Goal: Communication & Community: Answer question/provide support

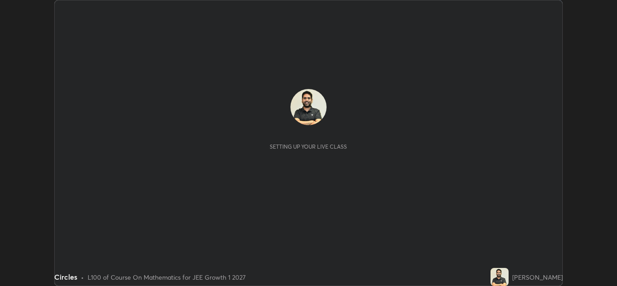
scroll to position [286, 617]
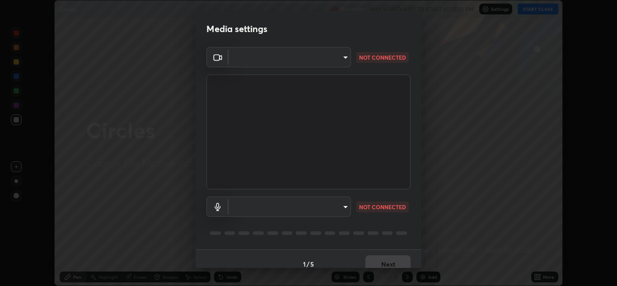
type input "a5fd4db2a2ff04be9e75800ceec395402009cfa99126b0c31c67d7c87717ec82"
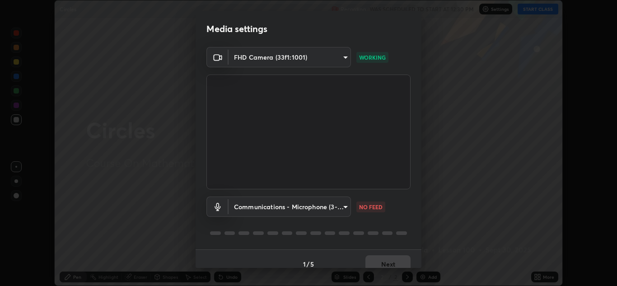
scroll to position [10, 0]
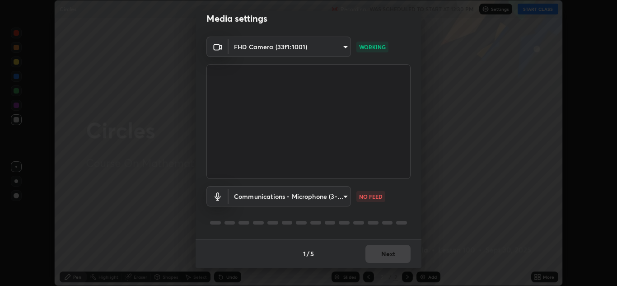
click at [331, 197] on body "Erase all Circles Recording WAS SCHEDULED TO START AT 12:30 PM Settings START C…" at bounding box center [308, 143] width 617 height 286
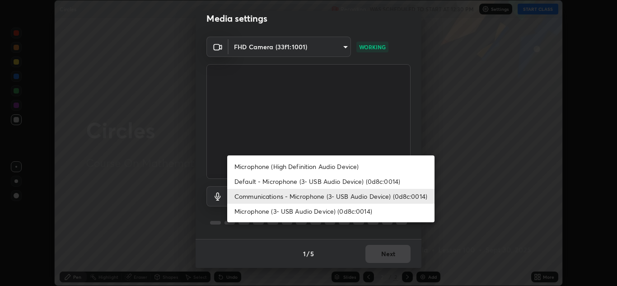
click at [317, 210] on li "Microphone (3- USB Audio Device) (0d8c:0014)" at bounding box center [330, 211] width 207 height 15
type input "010278bcf6f6fe2335e46870fc527c1cf643bdd5c5f90064c40b35460970871c"
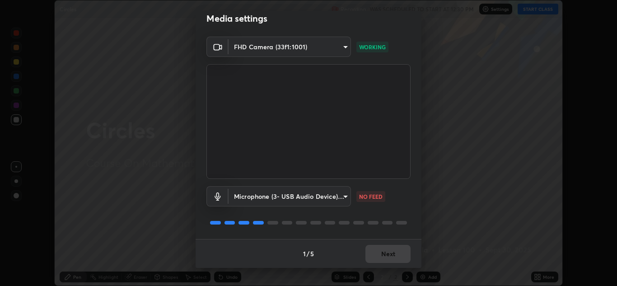
click at [322, 211] on div "Microphone (3- USB Audio Device) (0d8c:0014) 010278bcf6f6fe2335e46870fc527c1cf6…" at bounding box center [308, 209] width 204 height 60
click at [391, 253] on button "Next" at bounding box center [387, 254] width 45 height 18
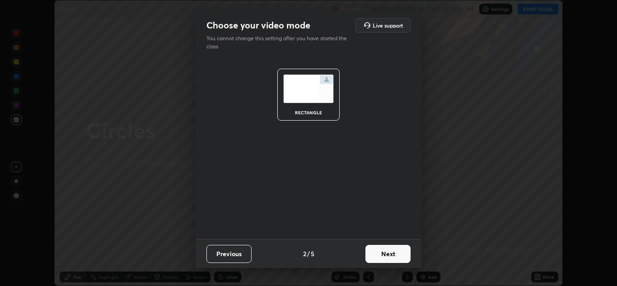
scroll to position [0, 0]
click at [394, 253] on button "Next" at bounding box center [387, 254] width 45 height 18
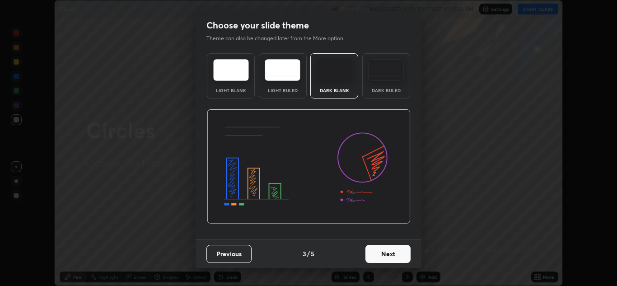
click at [390, 252] on button "Next" at bounding box center [387, 254] width 45 height 18
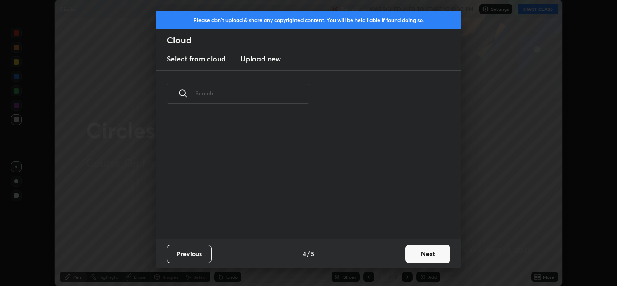
scroll to position [3, 5]
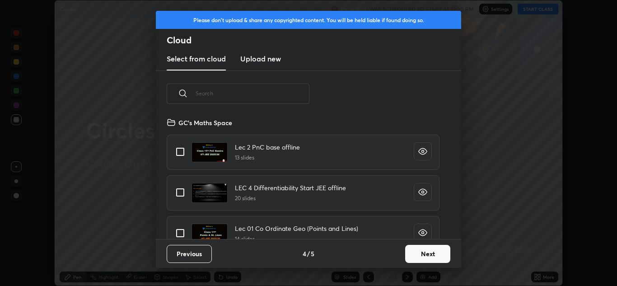
click at [413, 247] on button "Next" at bounding box center [427, 254] width 45 height 18
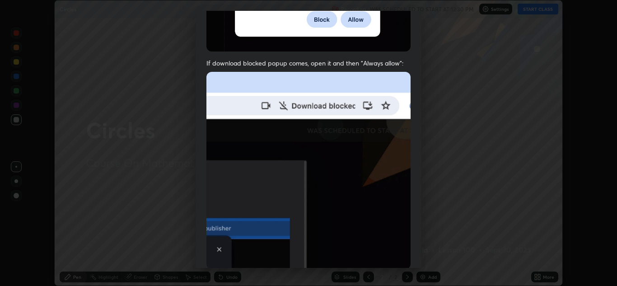
scroll to position [194, 0]
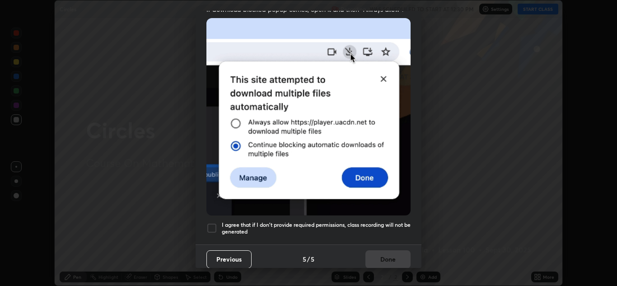
click at [212, 226] on div at bounding box center [211, 228] width 11 height 11
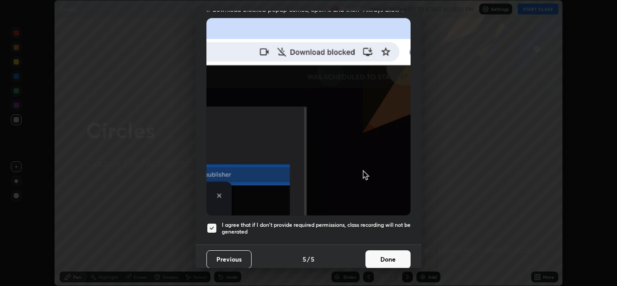
click at [225, 256] on button "Previous" at bounding box center [228, 259] width 45 height 18
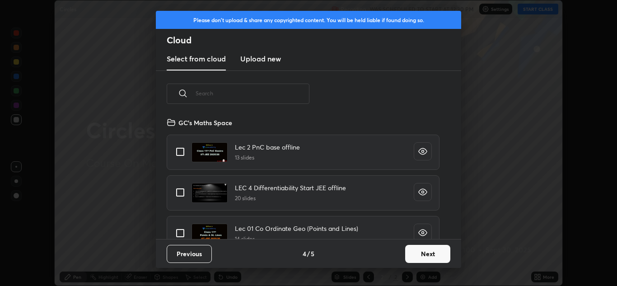
scroll to position [122, 290]
click at [235, 96] on input "text" at bounding box center [253, 93] width 114 height 38
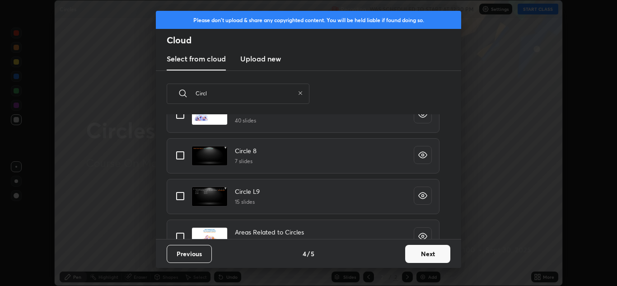
scroll to position [360, 0]
type input "Circl"
click at [181, 159] on input "grid" at bounding box center [180, 157] width 19 height 19
checkbox input "true"
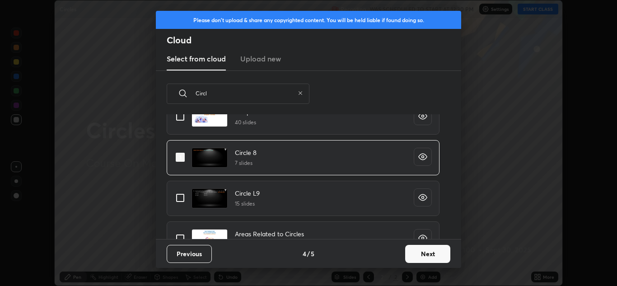
click at [421, 156] on icon "grid" at bounding box center [422, 156] width 9 height 9
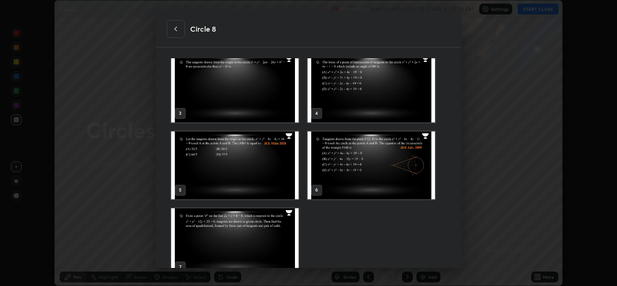
scroll to position [98, 0]
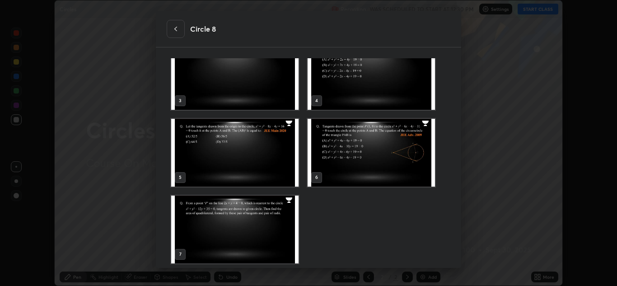
click at [178, 32] on icon at bounding box center [175, 28] width 7 height 7
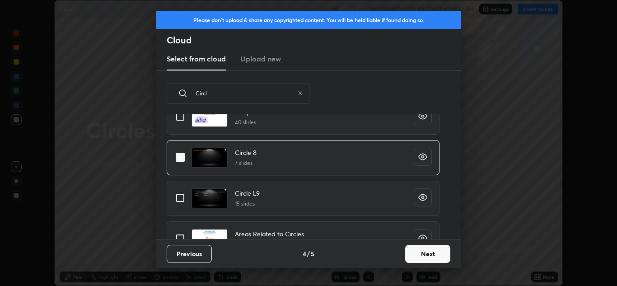
click at [418, 252] on button "Next" at bounding box center [427, 254] width 45 height 18
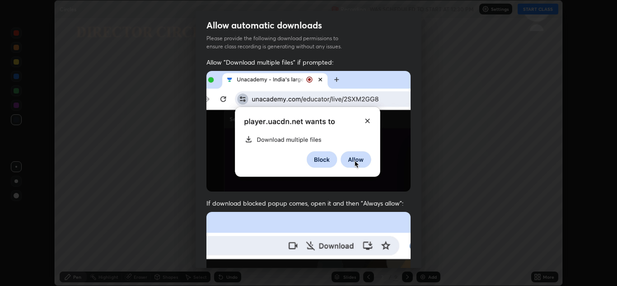
click at [209, 163] on img at bounding box center [308, 131] width 204 height 121
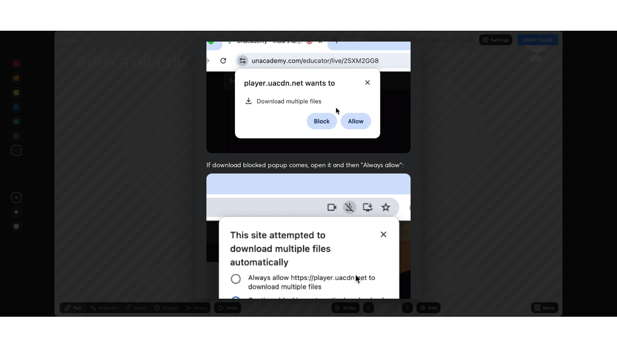
scroll to position [195, 0]
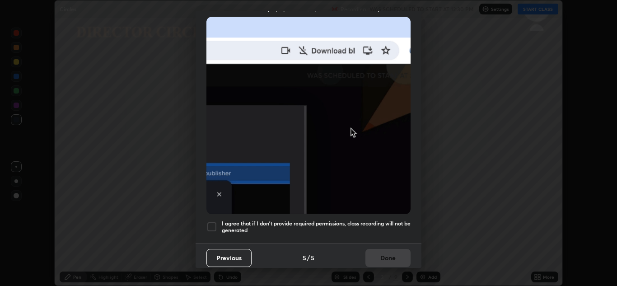
click at [208, 221] on div at bounding box center [211, 226] width 11 height 11
click at [386, 256] on button "Done" at bounding box center [387, 258] width 45 height 18
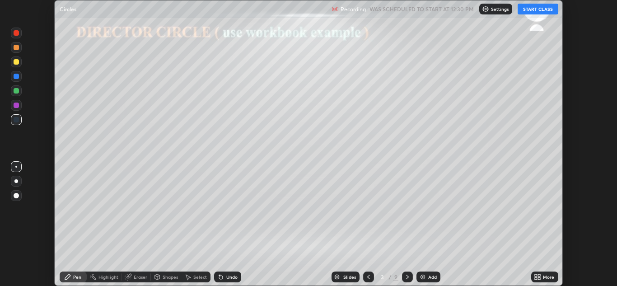
click at [540, 14] on button "START CLASS" at bounding box center [537, 9] width 41 height 11
click at [548, 278] on div "More" at bounding box center [548, 277] width 11 height 5
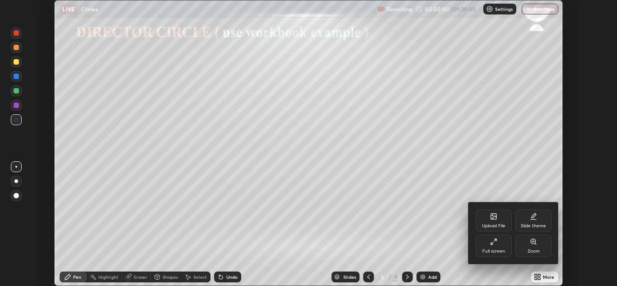
click at [498, 250] on div "Full screen" at bounding box center [493, 251] width 23 height 5
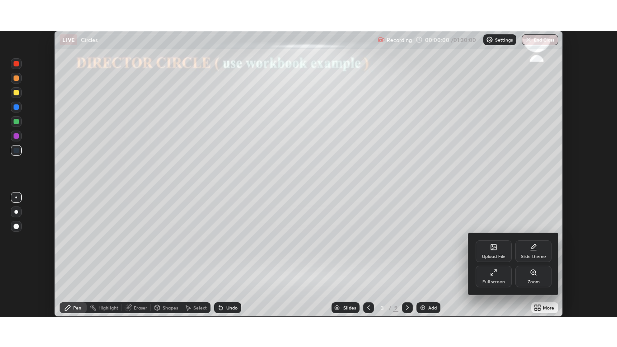
scroll to position [347, 617]
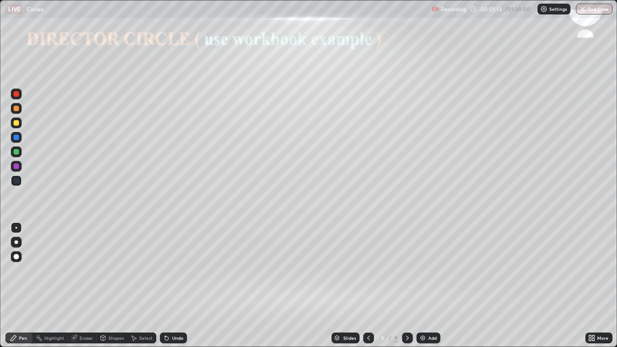
click at [16, 242] on div at bounding box center [16, 242] width 4 height 4
click at [14, 156] on div at bounding box center [16, 151] width 11 height 11
click at [20, 149] on div at bounding box center [16, 151] width 11 height 11
click at [114, 285] on div "Shapes" at bounding box center [112, 337] width 31 height 11
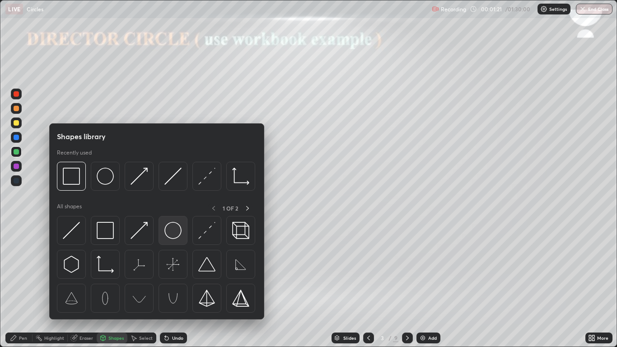
click at [175, 230] on img at bounding box center [172, 230] width 17 height 17
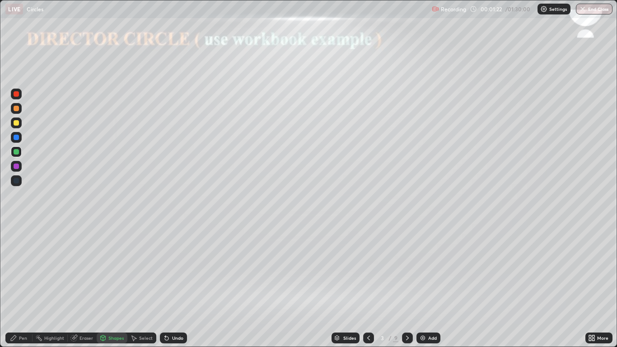
click at [16, 152] on div at bounding box center [16, 151] width 5 height 5
click at [17, 124] on div at bounding box center [16, 122] width 5 height 5
click at [107, 285] on div "Shapes" at bounding box center [112, 337] width 31 height 11
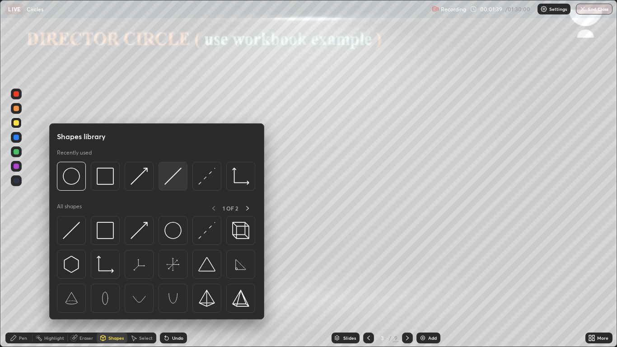
click at [173, 181] on img at bounding box center [172, 176] width 17 height 17
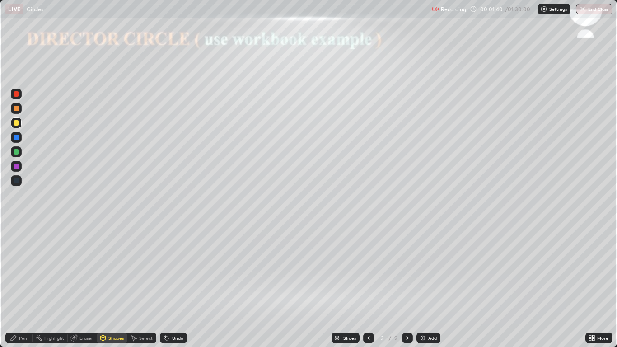
click at [16, 167] on div at bounding box center [16, 165] width 5 height 5
click at [180, 285] on div "Undo" at bounding box center [173, 337] width 27 height 11
click at [17, 125] on div at bounding box center [16, 122] width 5 height 5
click at [16, 94] on div at bounding box center [16, 93] width 5 height 5
click at [109, 285] on div "Shapes" at bounding box center [115, 337] width 15 height 5
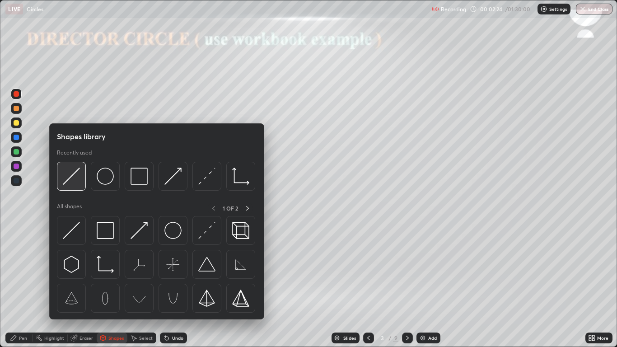
click at [70, 182] on img at bounding box center [71, 176] width 17 height 17
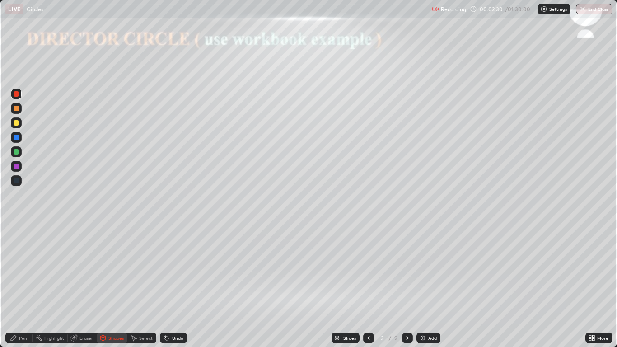
click at [180, 285] on div "Undo" at bounding box center [177, 337] width 11 height 5
click at [181, 285] on div "Undo" at bounding box center [177, 337] width 11 height 5
click at [180, 285] on div "Undo" at bounding box center [177, 337] width 11 height 5
click at [26, 285] on div "Pen" at bounding box center [23, 337] width 8 height 5
click at [20, 170] on div at bounding box center [16, 166] width 11 height 11
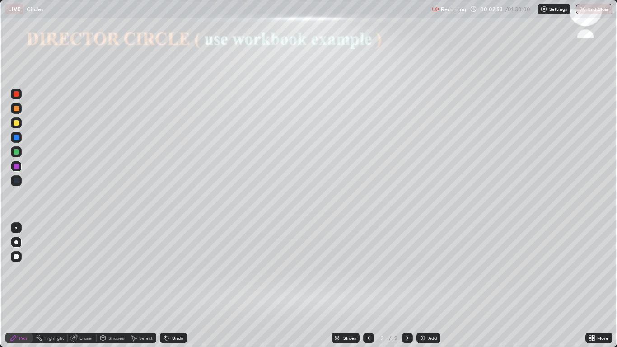
click at [15, 138] on div at bounding box center [16, 137] width 5 height 5
click at [22, 285] on div "Pen" at bounding box center [23, 337] width 8 height 5
click at [16, 123] on div at bounding box center [16, 122] width 5 height 5
click at [18, 153] on div at bounding box center [16, 151] width 5 height 5
click at [16, 152] on div at bounding box center [16, 151] width 5 height 5
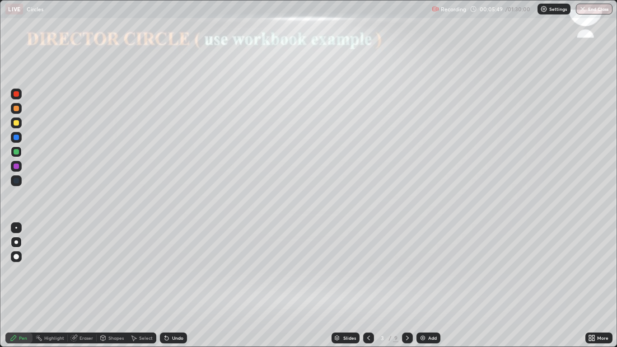
click at [19, 163] on div at bounding box center [16, 166] width 11 height 11
click at [169, 285] on div "Undo" at bounding box center [173, 337] width 27 height 11
click at [172, 285] on div "Undo" at bounding box center [177, 337] width 11 height 5
click at [172, 285] on div "Undo" at bounding box center [173, 337] width 27 height 11
click at [174, 285] on div "Undo" at bounding box center [173, 337] width 27 height 11
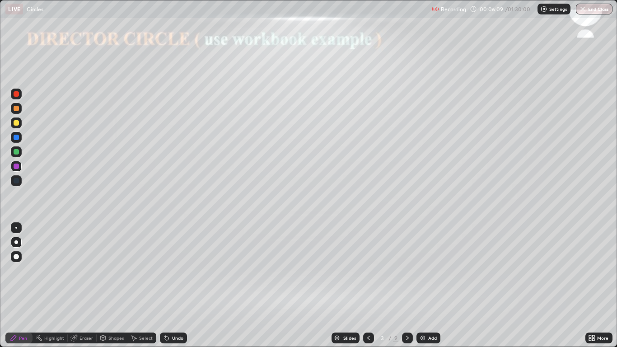
click at [174, 285] on div "Undo" at bounding box center [177, 337] width 11 height 5
click at [174, 285] on div "Undo" at bounding box center [173, 337] width 27 height 11
click at [175, 285] on div "Undo" at bounding box center [173, 337] width 27 height 11
click at [173, 285] on div "Undo" at bounding box center [173, 337] width 27 height 11
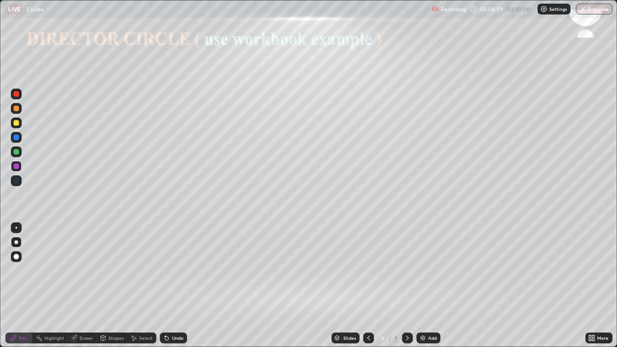
click at [172, 285] on div "Undo" at bounding box center [177, 337] width 11 height 5
click at [174, 285] on div "Undo" at bounding box center [173, 337] width 27 height 11
click at [173, 285] on div "Undo" at bounding box center [173, 337] width 27 height 11
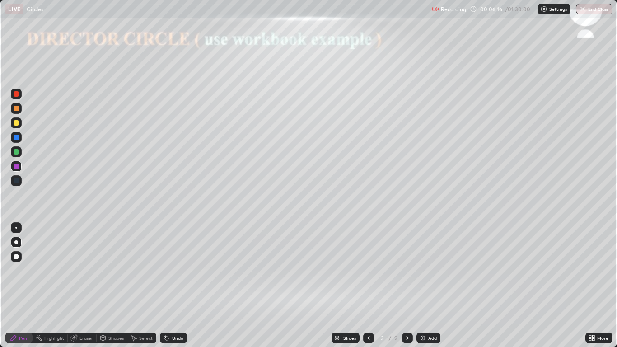
click at [172, 285] on div "Undo" at bounding box center [177, 337] width 11 height 5
click at [170, 285] on div "Undo" at bounding box center [173, 337] width 27 height 11
click at [172, 285] on div "Undo" at bounding box center [173, 337] width 27 height 11
click at [173, 285] on div "Undo" at bounding box center [173, 337] width 27 height 11
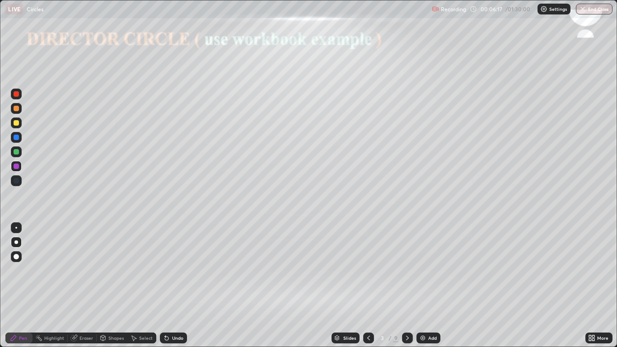
click at [173, 285] on div "Undo" at bounding box center [173, 337] width 27 height 11
click at [172, 285] on div "Undo" at bounding box center [173, 337] width 27 height 11
click at [173, 285] on div "Undo" at bounding box center [173, 337] width 27 height 11
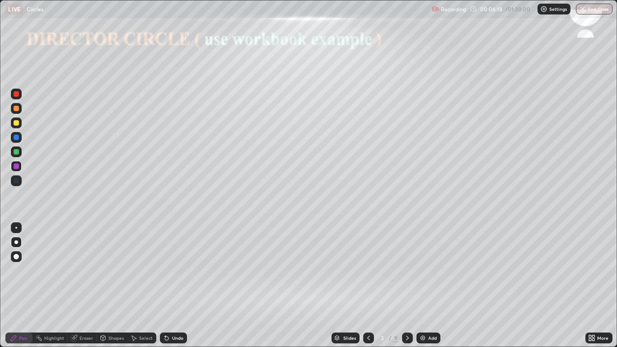
click at [172, 285] on div "Undo" at bounding box center [173, 337] width 27 height 11
click at [171, 285] on div "Undo" at bounding box center [173, 337] width 27 height 11
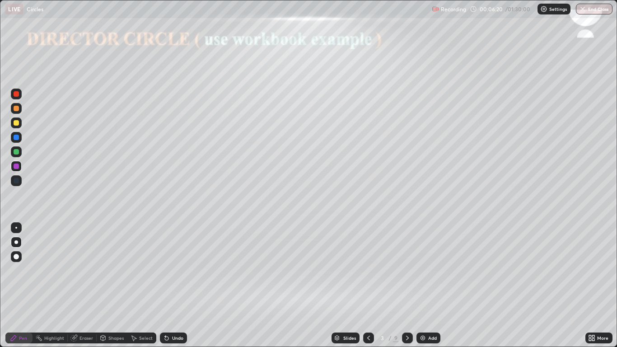
click at [111, 285] on div "Shapes" at bounding box center [115, 337] width 15 height 5
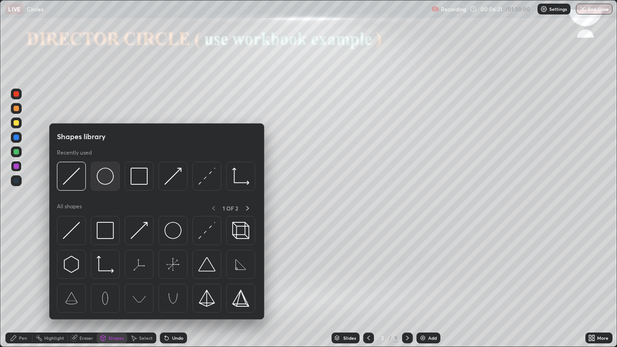
click at [106, 179] on img at bounding box center [105, 176] width 17 height 17
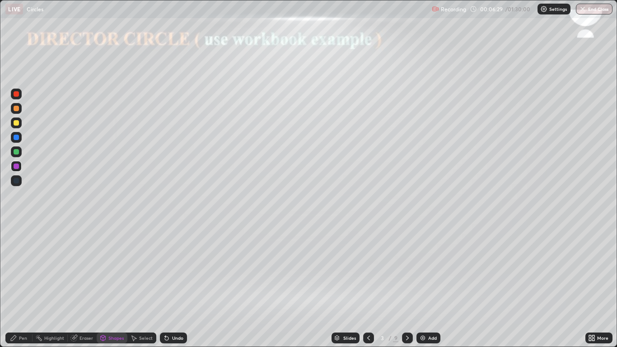
click at [143, 285] on div "Select" at bounding box center [146, 337] width 14 height 5
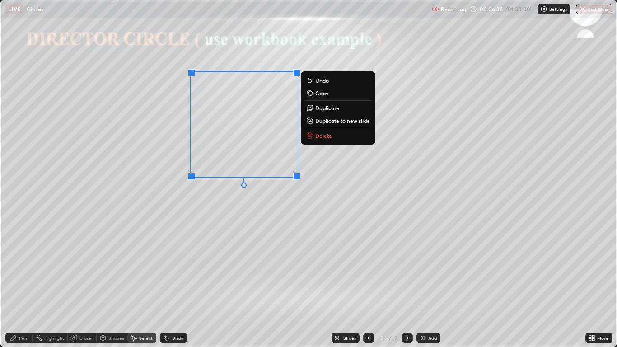
click at [23, 285] on div "Pen" at bounding box center [23, 337] width 8 height 5
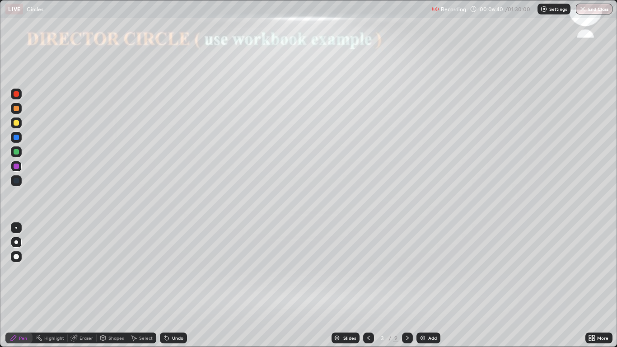
click at [16, 123] on div at bounding box center [16, 122] width 5 height 5
click at [84, 285] on div "Eraser" at bounding box center [86, 337] width 14 height 5
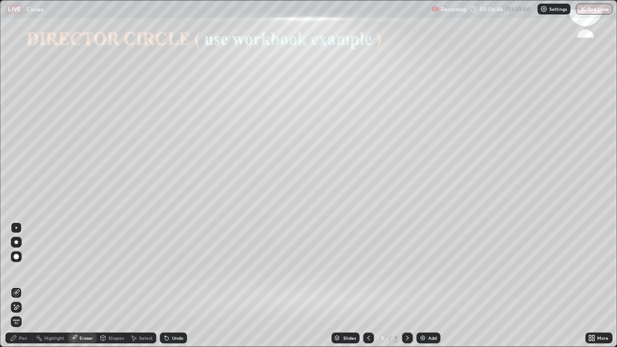
click at [19, 285] on icon at bounding box center [16, 291] width 5 height 5
click at [18, 222] on div at bounding box center [16, 227] width 11 height 11
click at [117, 285] on div "Shapes" at bounding box center [115, 337] width 15 height 5
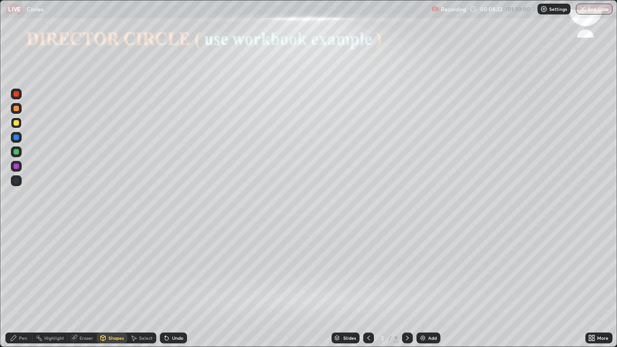
click at [25, 285] on div "Pen" at bounding box center [23, 337] width 8 height 5
click at [15, 168] on div at bounding box center [16, 165] width 5 height 5
click at [17, 153] on div at bounding box center [16, 151] width 5 height 5
click at [113, 285] on div "Shapes" at bounding box center [115, 337] width 15 height 5
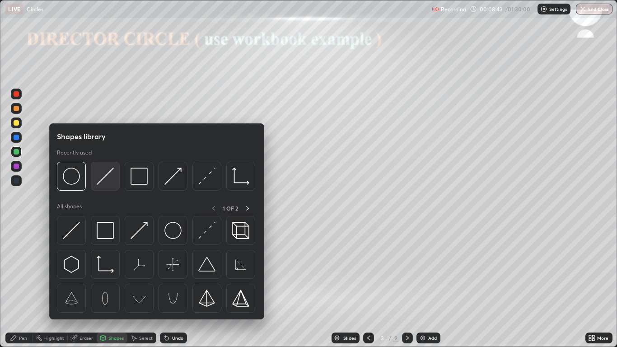
click at [109, 173] on img at bounding box center [105, 176] width 17 height 17
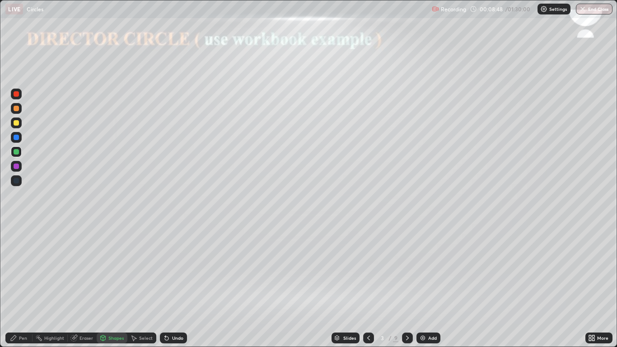
click at [179, 285] on div "Undo" at bounding box center [173, 337] width 27 height 11
click at [17, 95] on div at bounding box center [16, 93] width 5 height 5
click at [17, 109] on div at bounding box center [16, 108] width 5 height 5
click at [173, 285] on div "Undo" at bounding box center [177, 337] width 11 height 5
click at [24, 285] on div "Pen" at bounding box center [23, 337] width 8 height 5
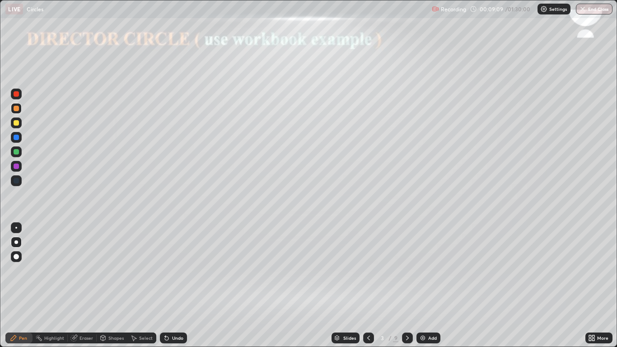
click at [15, 136] on div at bounding box center [16, 137] width 5 height 5
click at [109, 285] on div "Shapes" at bounding box center [115, 337] width 15 height 5
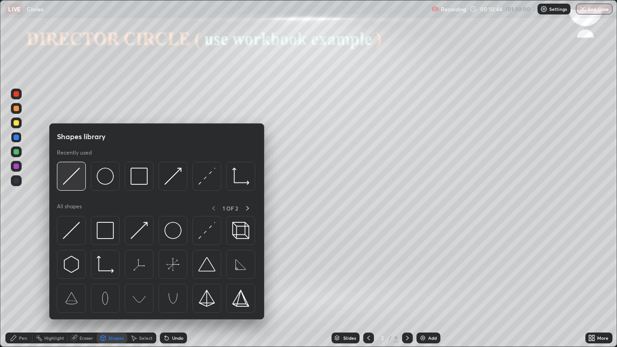
click at [73, 181] on img at bounding box center [71, 176] width 17 height 17
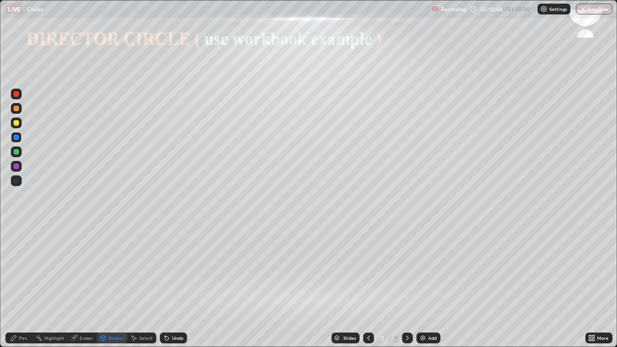
click at [16, 167] on div at bounding box center [16, 165] width 5 height 5
click at [14, 285] on icon at bounding box center [13, 337] width 5 height 5
click at [20, 154] on div at bounding box center [16, 151] width 11 height 11
click at [18, 166] on div at bounding box center [16, 165] width 5 height 5
click at [15, 136] on div at bounding box center [16, 137] width 5 height 5
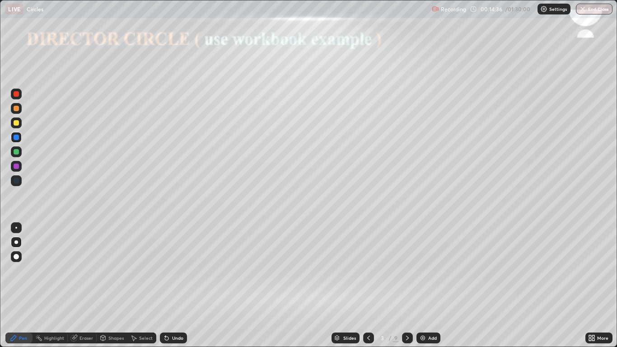
click at [435, 285] on div "Add" at bounding box center [432, 337] width 9 height 5
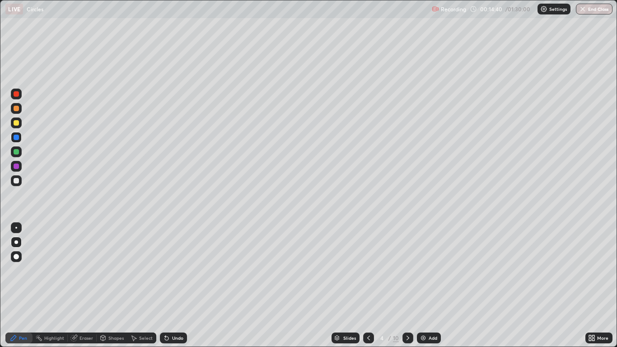
click at [17, 126] on div at bounding box center [16, 122] width 11 height 11
click at [368, 285] on icon at bounding box center [368, 337] width 7 height 7
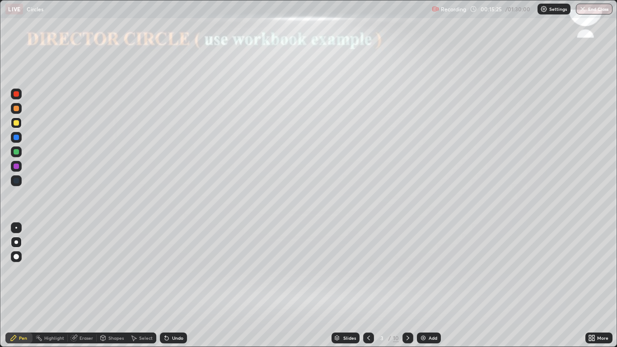
click at [407, 285] on icon at bounding box center [407, 337] width 7 height 7
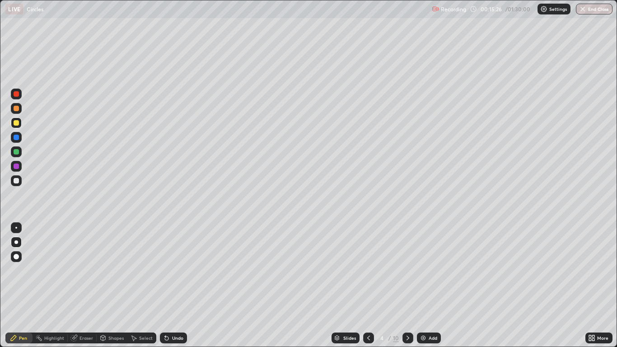
click at [407, 285] on icon at bounding box center [407, 337] width 7 height 7
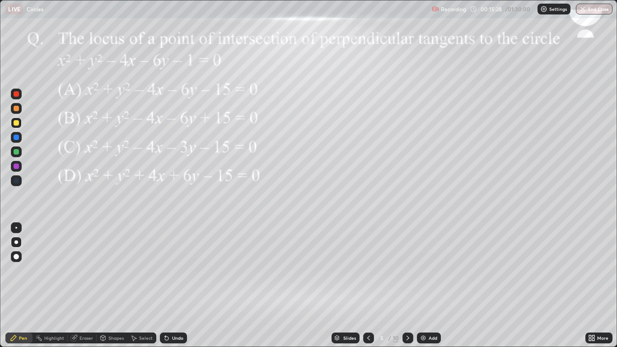
click at [408, 285] on icon at bounding box center [407, 337] width 7 height 7
click at [368, 285] on icon at bounding box center [368, 337] width 7 height 7
click at [367, 285] on icon at bounding box center [368, 337] width 3 height 5
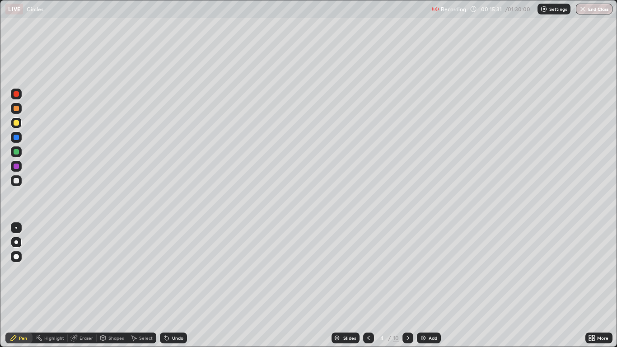
click at [364, 285] on div at bounding box center [368, 337] width 11 height 11
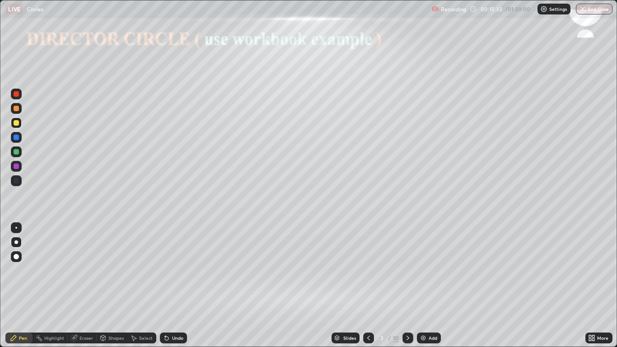
click at [407, 285] on icon at bounding box center [407, 337] width 3 height 5
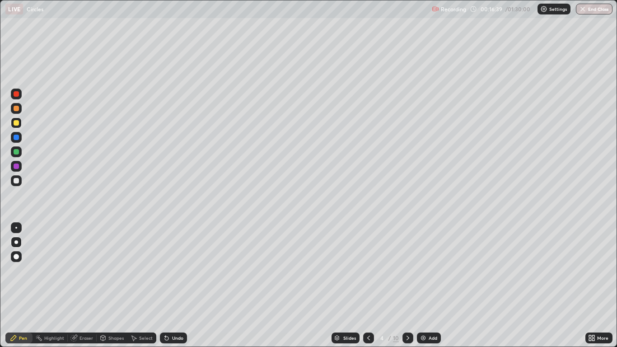
click at [15, 139] on div at bounding box center [16, 137] width 5 height 5
click at [368, 285] on icon at bounding box center [368, 337] width 7 height 7
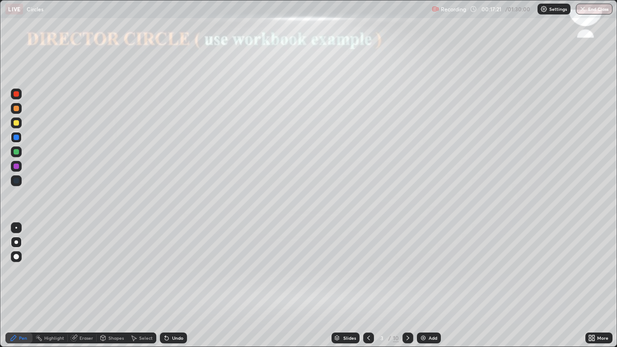
click at [109, 285] on div "Shapes" at bounding box center [112, 337] width 31 height 11
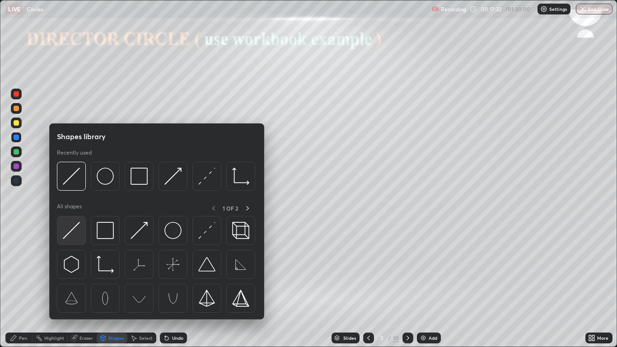
click at [78, 231] on img at bounding box center [71, 230] width 17 height 17
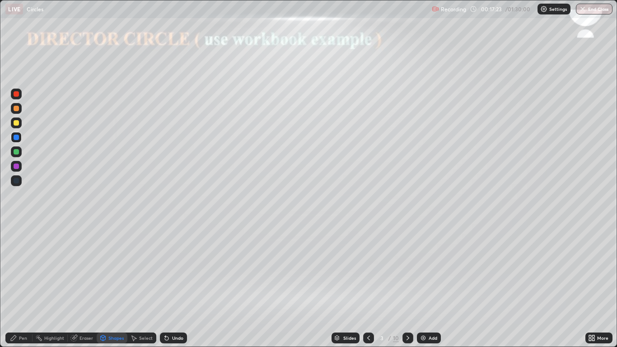
click at [18, 168] on div at bounding box center [16, 165] width 5 height 5
click at [407, 285] on icon at bounding box center [407, 337] width 7 height 7
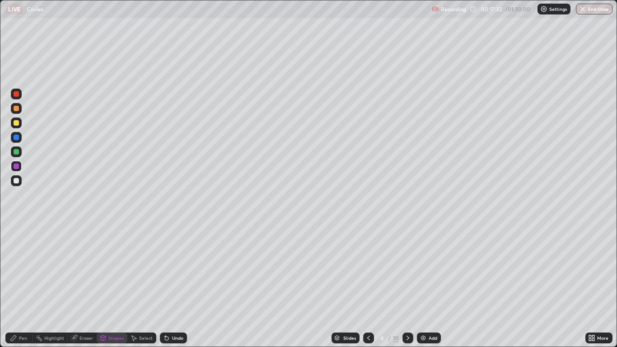
click at [18, 180] on div at bounding box center [16, 180] width 5 height 5
click at [168, 285] on icon at bounding box center [166, 337] width 7 height 7
click at [14, 285] on icon at bounding box center [13, 337] width 5 height 5
click at [15, 137] on div at bounding box center [16, 137] width 5 height 5
click at [16, 181] on div at bounding box center [16, 180] width 5 height 5
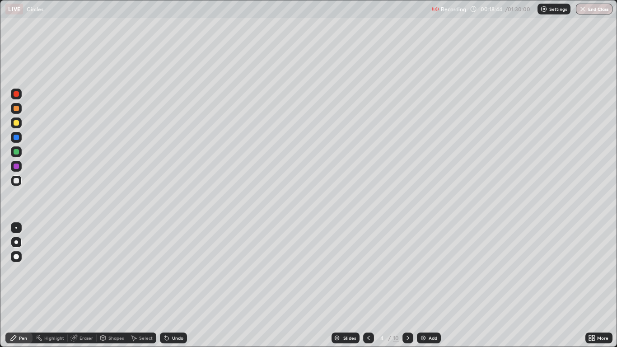
click at [165, 285] on icon at bounding box center [165, 335] width 1 height 1
click at [165, 285] on icon at bounding box center [167, 338] width 4 height 4
click at [108, 285] on div "Shapes" at bounding box center [112, 337] width 31 height 11
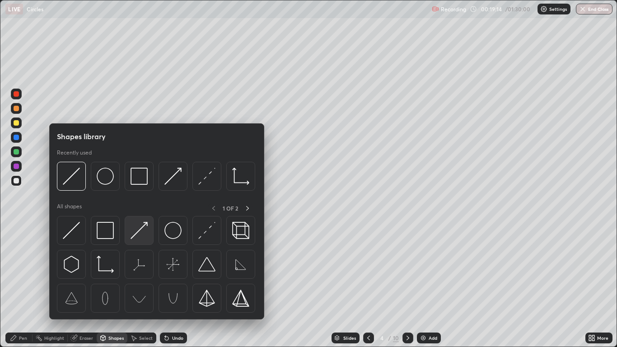
click at [144, 233] on img at bounding box center [138, 230] width 17 height 17
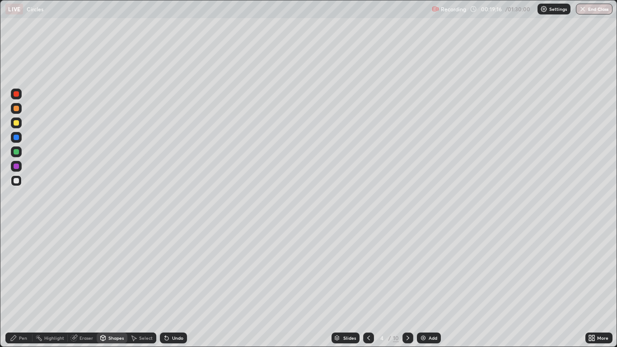
click at [24, 285] on div "Pen" at bounding box center [23, 337] width 8 height 5
click at [118, 285] on div "Shapes" at bounding box center [112, 337] width 31 height 11
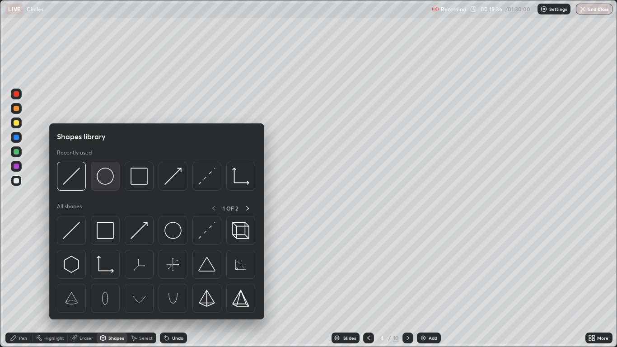
click at [108, 183] on img at bounding box center [105, 176] width 17 height 17
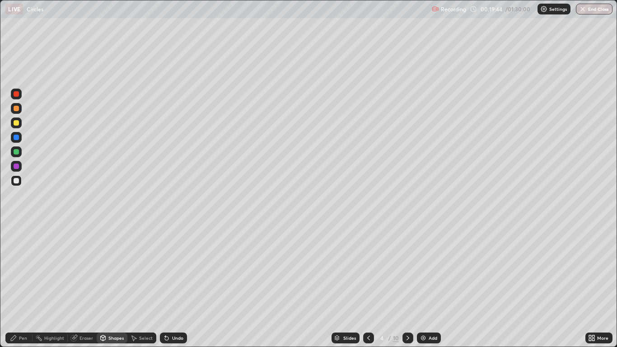
click at [175, 285] on div "Undo" at bounding box center [177, 337] width 11 height 5
click at [178, 285] on div "Undo" at bounding box center [173, 337] width 27 height 11
click at [142, 285] on div "Select" at bounding box center [146, 337] width 14 height 5
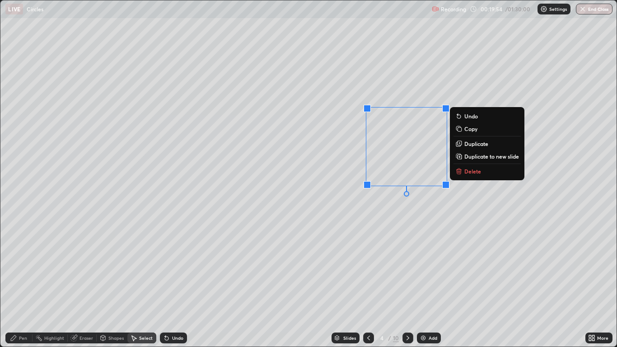
click at [110, 285] on div "Shapes" at bounding box center [115, 337] width 15 height 5
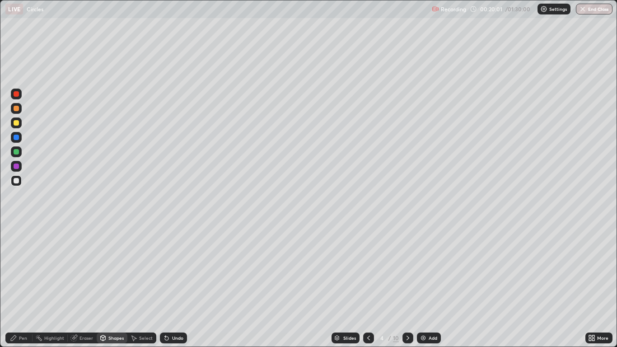
click at [145, 285] on div "Select" at bounding box center [146, 337] width 14 height 5
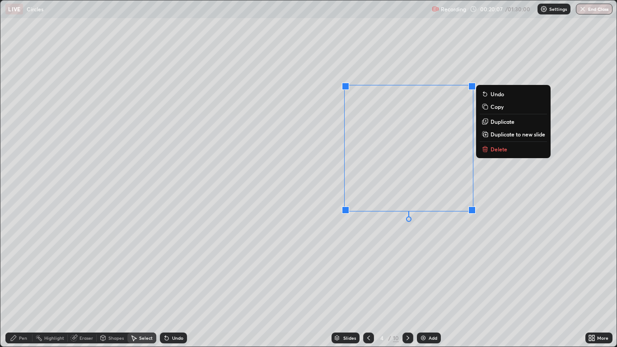
click at [21, 285] on div "Pen" at bounding box center [23, 337] width 8 height 5
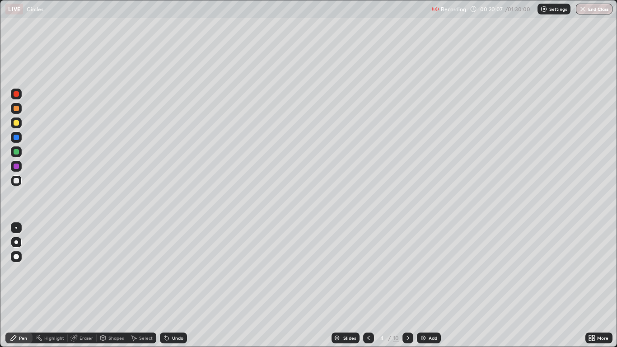
click at [16, 166] on div at bounding box center [16, 165] width 5 height 5
click at [17, 285] on icon at bounding box center [13, 337] width 7 height 7
click at [102, 285] on icon at bounding box center [103, 336] width 5 height 1
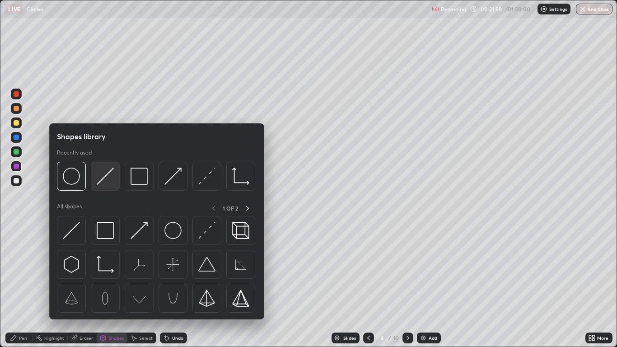
click at [106, 183] on img at bounding box center [105, 176] width 17 height 17
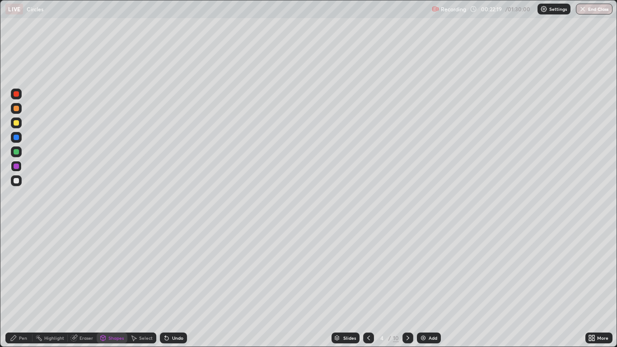
click at [107, 285] on div "Shapes" at bounding box center [112, 337] width 31 height 11
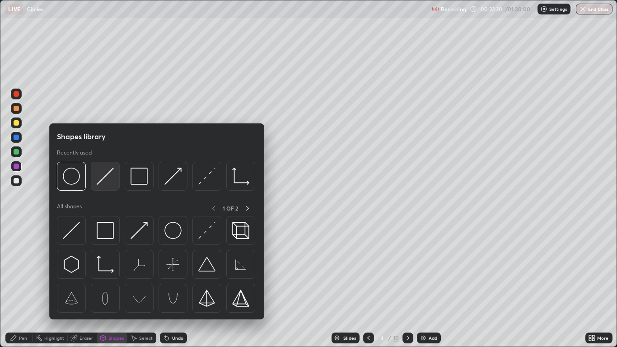
click at [103, 181] on img at bounding box center [105, 176] width 17 height 17
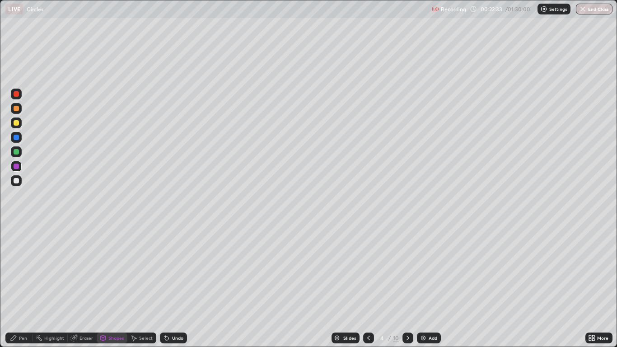
click at [17, 285] on icon at bounding box center [13, 337] width 7 height 7
click at [19, 181] on div at bounding box center [16, 180] width 5 height 5
click at [84, 285] on div "Eraser" at bounding box center [86, 337] width 14 height 5
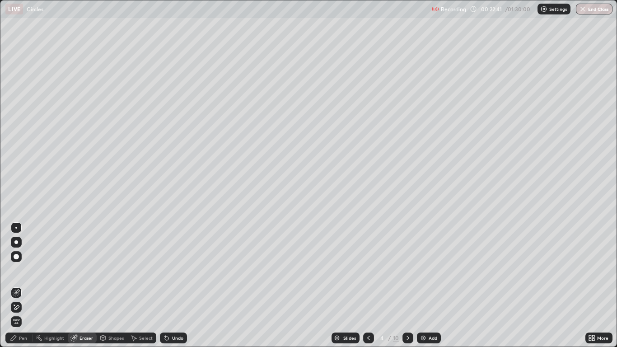
click at [19, 285] on icon at bounding box center [16, 307] width 7 height 8
click at [21, 285] on div "Pen" at bounding box center [23, 337] width 8 height 5
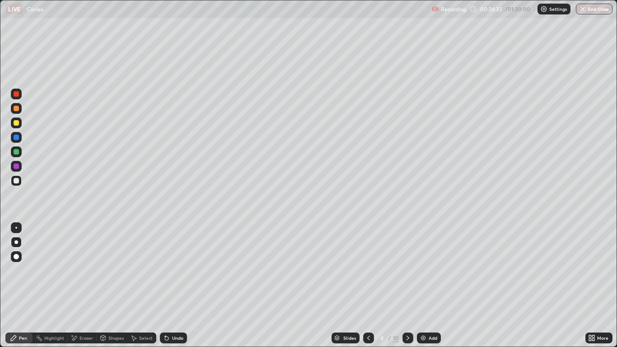
click at [119, 285] on div "Shapes" at bounding box center [115, 337] width 15 height 5
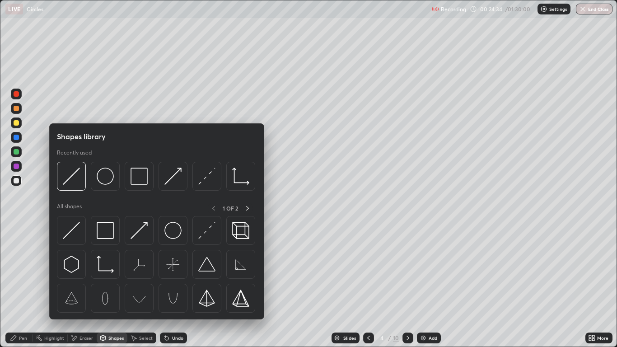
click at [21, 164] on div at bounding box center [16, 166] width 11 height 11
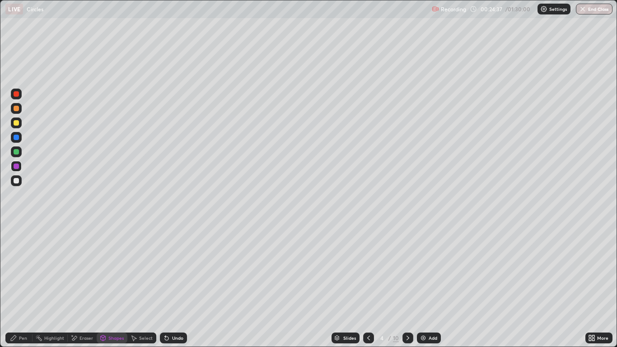
click at [177, 285] on div "Undo" at bounding box center [177, 337] width 11 height 5
click at [18, 95] on div at bounding box center [16, 93] width 5 height 5
click at [17, 285] on icon at bounding box center [13, 337] width 7 height 7
click at [17, 182] on div at bounding box center [16, 180] width 5 height 5
click at [367, 285] on icon at bounding box center [368, 337] width 7 height 7
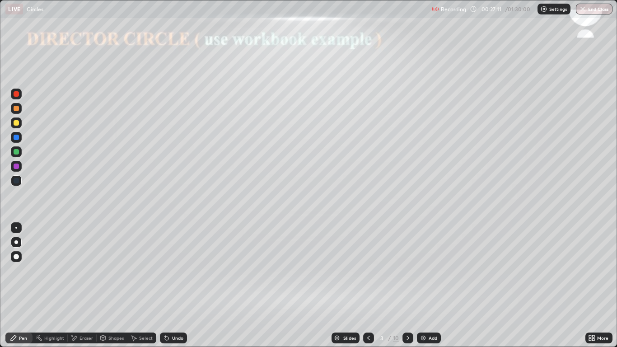
click at [18, 166] on div at bounding box center [16, 165] width 5 height 5
click at [407, 285] on icon at bounding box center [407, 337] width 7 height 7
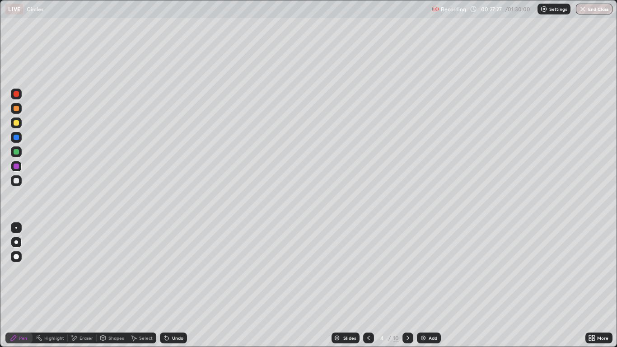
click at [15, 181] on div at bounding box center [16, 180] width 5 height 5
click at [16, 181] on div at bounding box center [16, 180] width 5 height 5
click at [173, 285] on div "Undo" at bounding box center [177, 337] width 11 height 5
click at [176, 285] on div "Undo" at bounding box center [177, 337] width 11 height 5
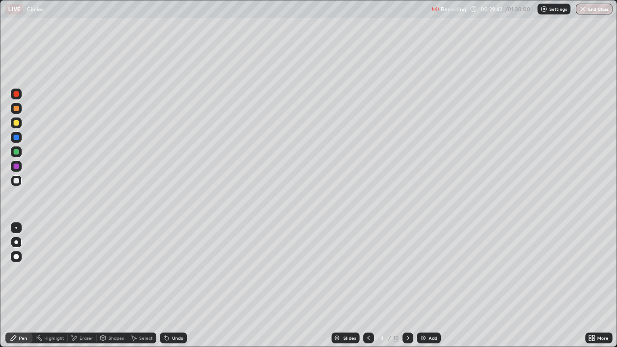
click at [178, 285] on div "Undo" at bounding box center [177, 337] width 11 height 5
click at [180, 285] on div "Undo" at bounding box center [177, 337] width 11 height 5
click at [179, 285] on div "Undo" at bounding box center [177, 337] width 11 height 5
click at [588, 285] on div "More" at bounding box center [598, 338] width 27 height 18
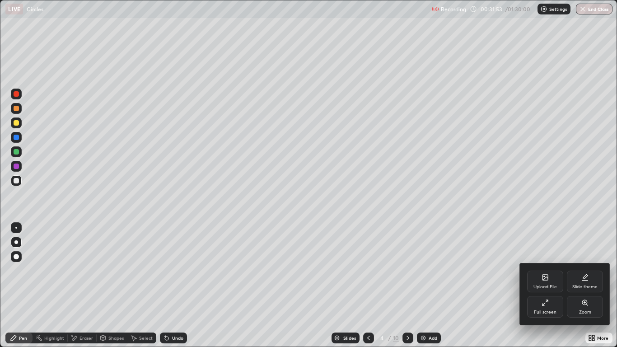
click at [609, 252] on div at bounding box center [308, 173] width 617 height 347
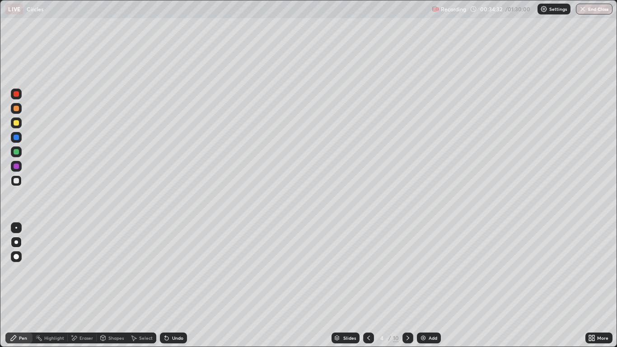
click at [15, 154] on div at bounding box center [16, 151] width 5 height 5
click at [18, 123] on div at bounding box center [16, 122] width 5 height 5
click at [170, 285] on div "Undo" at bounding box center [173, 337] width 27 height 11
click at [367, 285] on icon at bounding box center [368, 337] width 7 height 7
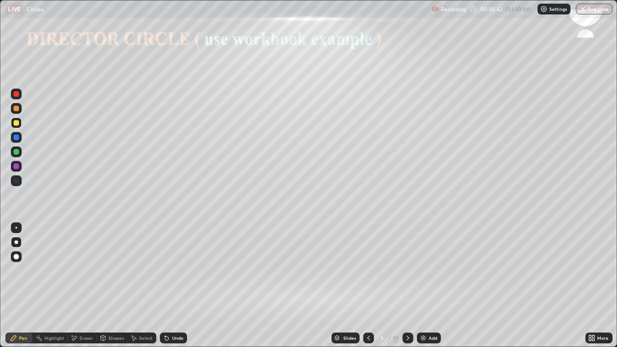
click at [407, 285] on icon at bounding box center [407, 337] width 7 height 7
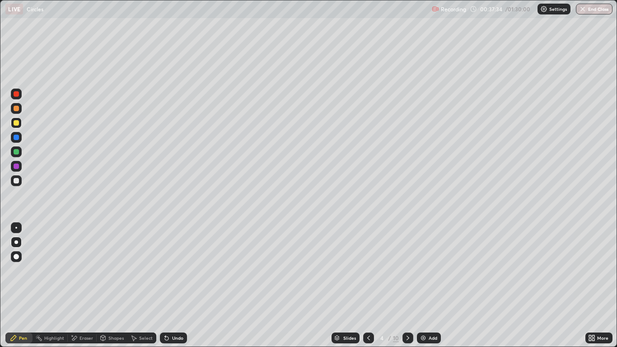
click at [167, 285] on div "Undo" at bounding box center [173, 337] width 27 height 11
click at [428, 285] on div "Add" at bounding box center [432, 337] width 9 height 5
click at [14, 153] on div at bounding box center [16, 151] width 5 height 5
click at [17, 176] on div at bounding box center [16, 180] width 11 height 11
click at [172, 285] on div "Undo" at bounding box center [177, 337] width 11 height 5
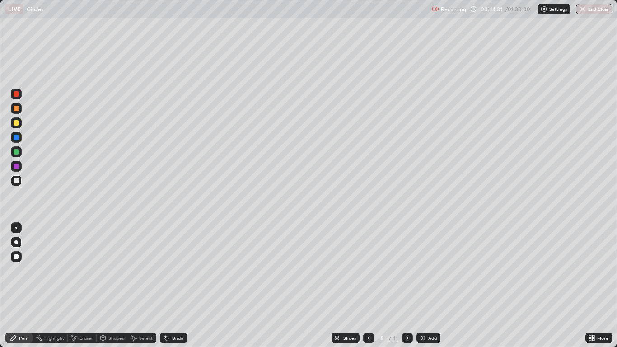
click at [173, 285] on div "Undo" at bounding box center [173, 337] width 27 height 11
click at [174, 285] on div "Undo" at bounding box center [173, 337] width 27 height 11
click at [172, 285] on div "Undo" at bounding box center [173, 337] width 27 height 11
click at [174, 285] on div "Undo" at bounding box center [171, 338] width 31 height 18
click at [175, 285] on div "Undo" at bounding box center [171, 338] width 31 height 18
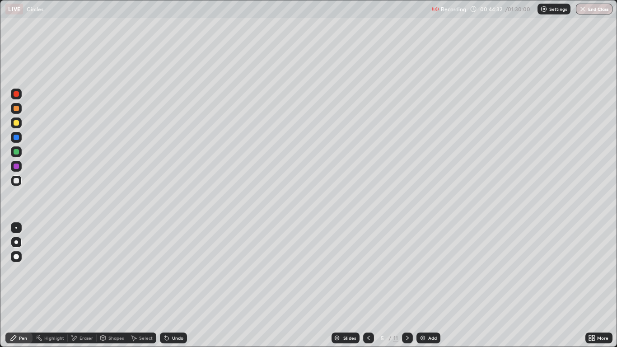
click at [175, 285] on div "Undo" at bounding box center [171, 338] width 31 height 18
click at [176, 285] on div "Undo" at bounding box center [171, 338] width 31 height 18
click at [173, 285] on div "Undo" at bounding box center [171, 338] width 31 height 18
click at [172, 285] on div "Undo" at bounding box center [171, 338] width 31 height 18
click at [171, 285] on div "Undo" at bounding box center [171, 338] width 31 height 18
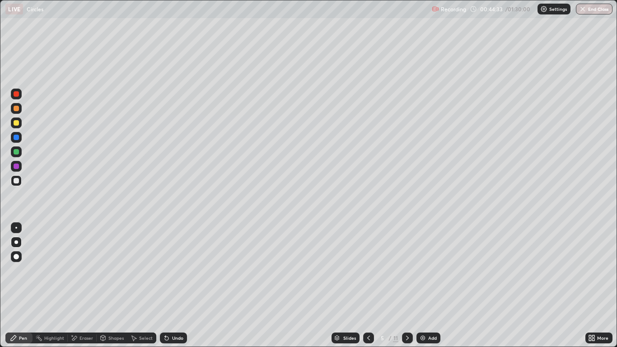
click at [166, 285] on icon at bounding box center [167, 338] width 4 height 4
click at [165, 285] on icon at bounding box center [167, 338] width 4 height 4
click at [172, 285] on div "Undo" at bounding box center [177, 337] width 11 height 5
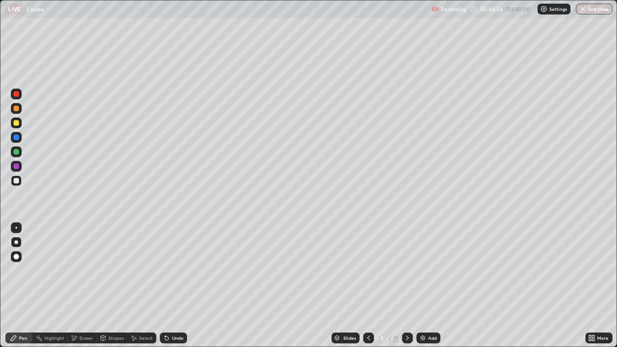
click at [173, 285] on div "Undo" at bounding box center [177, 337] width 11 height 5
click at [172, 285] on div "Undo" at bounding box center [177, 337] width 11 height 5
click at [174, 285] on div "Undo" at bounding box center [177, 337] width 11 height 5
click at [175, 285] on div "Undo" at bounding box center [177, 337] width 11 height 5
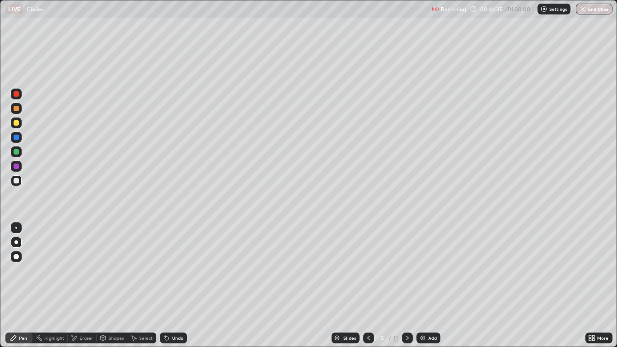
click at [175, 285] on div "Undo" at bounding box center [177, 337] width 11 height 5
click at [176, 285] on div "Undo" at bounding box center [177, 337] width 11 height 5
click at [175, 285] on div "Undo" at bounding box center [177, 337] width 11 height 5
click at [177, 285] on div "Undo" at bounding box center [177, 337] width 11 height 5
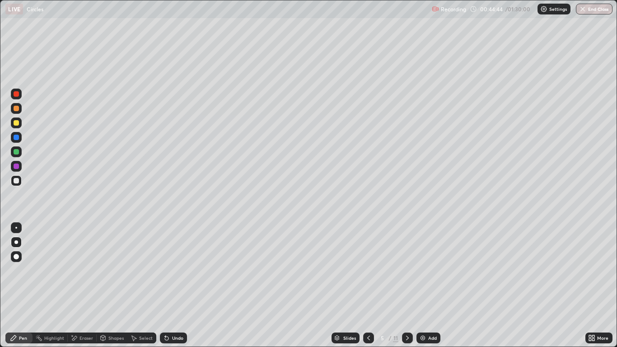
click at [13, 180] on div at bounding box center [16, 180] width 11 height 11
click at [178, 285] on div "Undo" at bounding box center [177, 337] width 11 height 5
click at [173, 285] on div "Undo" at bounding box center [177, 337] width 11 height 5
click at [175, 285] on div "Undo" at bounding box center [177, 337] width 11 height 5
click at [174, 285] on div "Undo" at bounding box center [177, 337] width 11 height 5
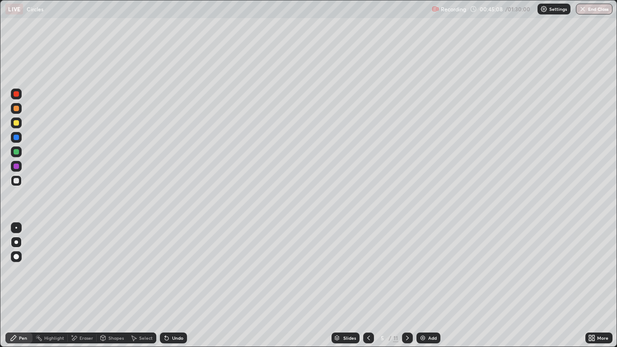
click at [173, 285] on div "Undo" at bounding box center [177, 337] width 11 height 5
click at [368, 285] on icon at bounding box center [368, 337] width 7 height 7
click at [405, 285] on icon at bounding box center [407, 337] width 7 height 7
click at [170, 285] on div "Undo" at bounding box center [173, 337] width 27 height 11
click at [173, 285] on div "Undo" at bounding box center [177, 337] width 11 height 5
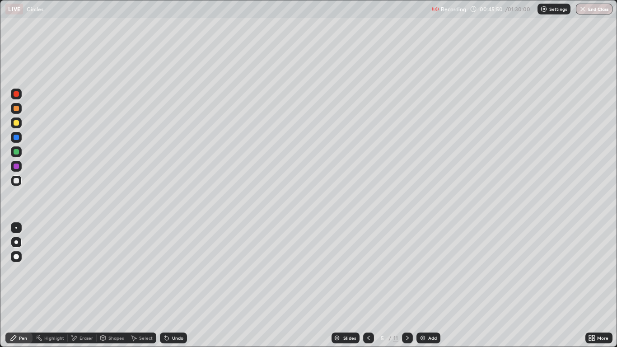
click at [82, 285] on div "Eraser" at bounding box center [82, 337] width 29 height 11
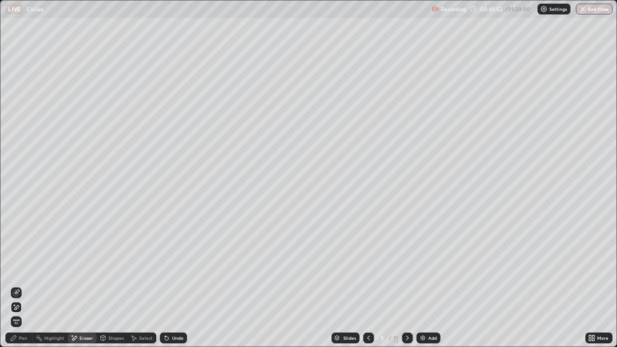
click at [19, 285] on div "Pen" at bounding box center [18, 337] width 27 height 11
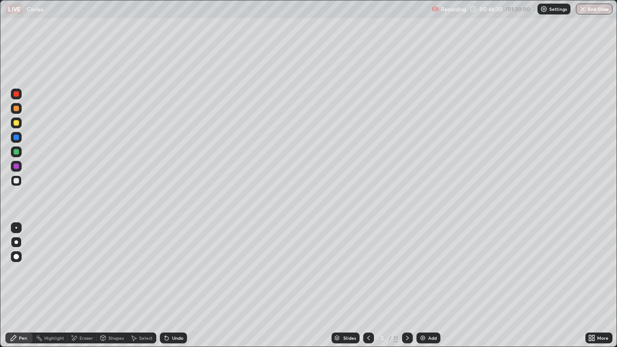
click at [14, 167] on div at bounding box center [16, 165] width 5 height 5
click at [79, 285] on div "Eraser" at bounding box center [82, 337] width 29 height 11
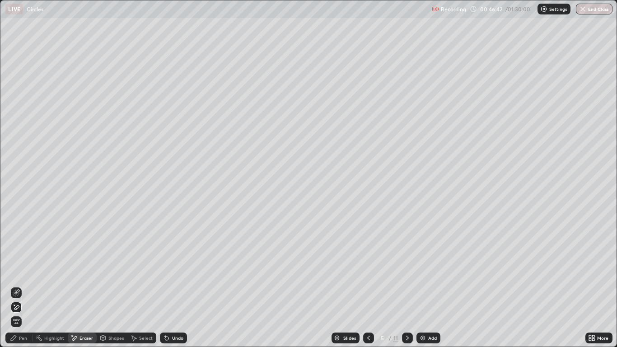
click at [26, 285] on div "Pen" at bounding box center [23, 337] width 8 height 5
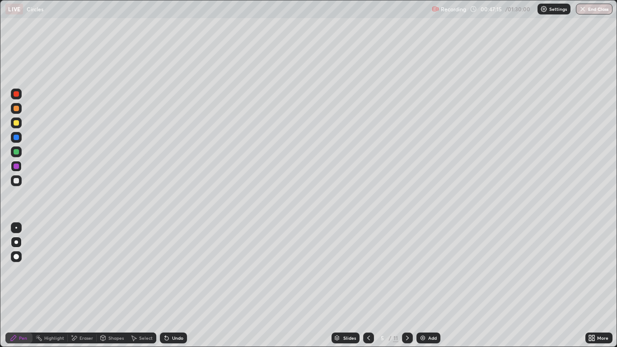
click at [15, 184] on div at bounding box center [16, 180] width 11 height 11
click at [14, 148] on div at bounding box center [16, 151] width 11 height 11
click at [17, 185] on div at bounding box center [16, 180] width 11 height 11
click at [16, 167] on div at bounding box center [16, 165] width 5 height 5
click at [19, 165] on div at bounding box center [16, 165] width 5 height 5
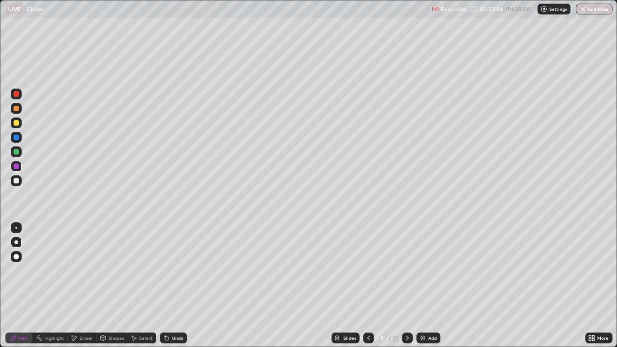
click at [19, 168] on div at bounding box center [16, 165] width 5 height 5
click at [16, 137] on div at bounding box center [16, 137] width 5 height 5
click at [16, 152] on div at bounding box center [16, 151] width 5 height 5
click at [368, 285] on icon at bounding box center [368, 337] width 7 height 7
click at [348, 285] on div "Slides" at bounding box center [349, 337] width 13 height 5
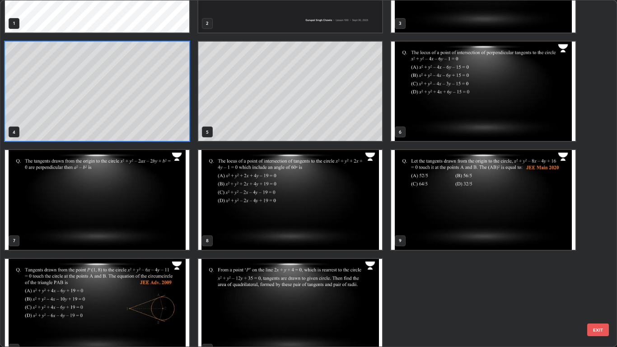
scroll to position [88, 0]
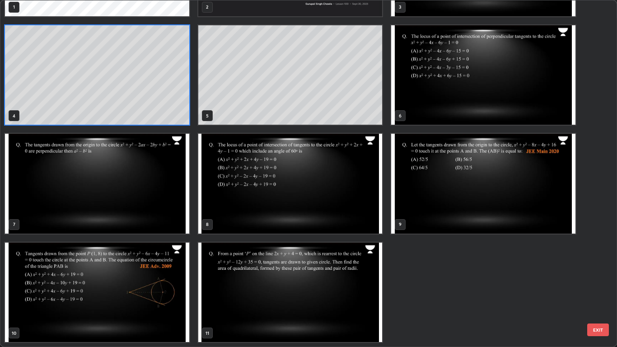
click at [536, 195] on img "grid" at bounding box center [483, 184] width 184 height 100
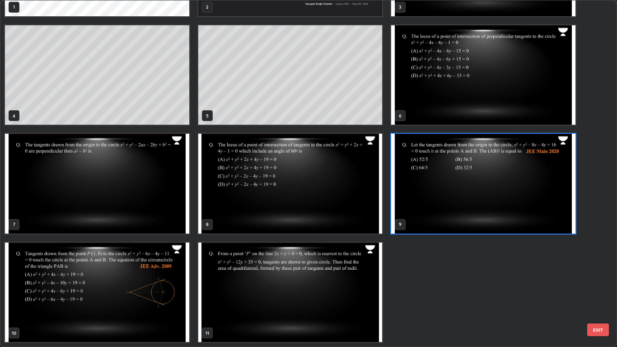
click at [169, 284] on img "grid" at bounding box center [97, 292] width 184 height 100
click at [167, 285] on img "grid" at bounding box center [97, 292] width 184 height 100
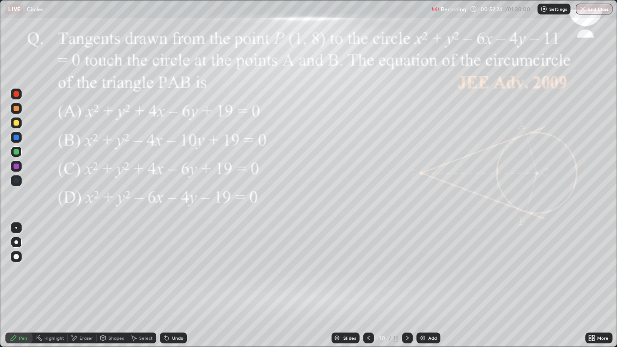
click at [369, 285] on icon at bounding box center [368, 337] width 7 height 7
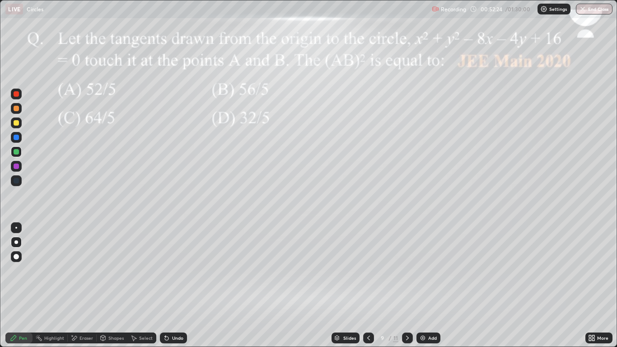
click at [368, 285] on icon at bounding box center [368, 337] width 7 height 7
click at [365, 285] on icon at bounding box center [368, 337] width 7 height 7
click at [368, 285] on icon at bounding box center [368, 337] width 7 height 7
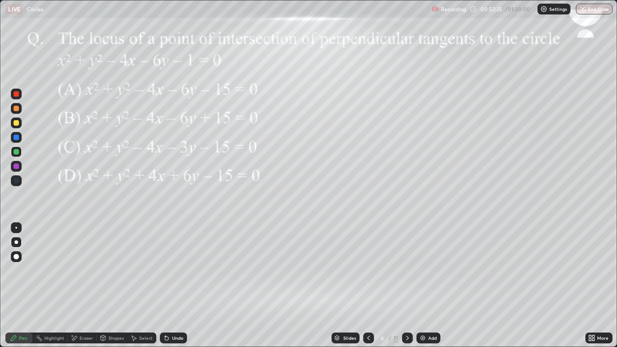
click at [368, 285] on icon at bounding box center [368, 337] width 7 height 7
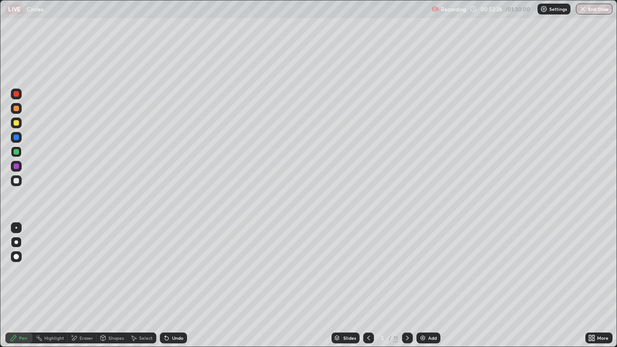
click at [367, 285] on icon at bounding box center [368, 337] width 3 height 5
click at [352, 285] on div "Slides" at bounding box center [349, 337] width 13 height 5
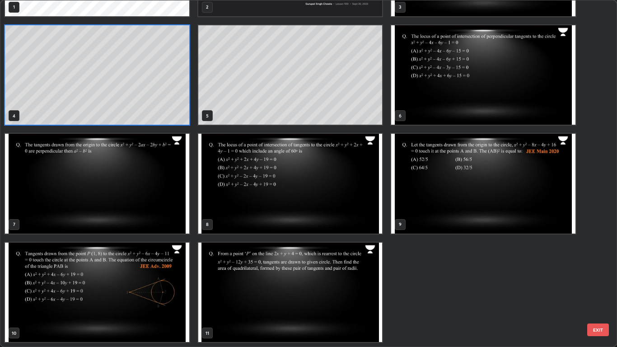
click at [166, 279] on img "grid" at bounding box center [97, 292] width 184 height 100
click at [167, 279] on img "grid" at bounding box center [97, 292] width 184 height 100
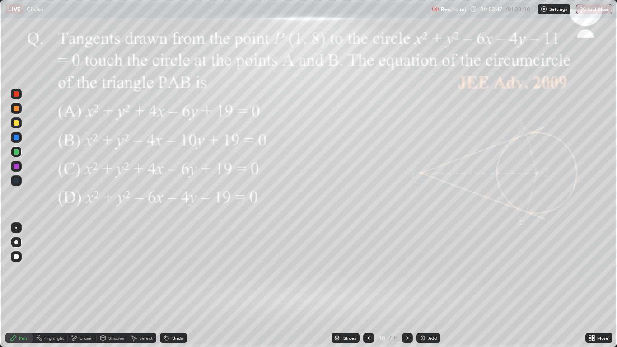
click at [77, 285] on icon at bounding box center [73, 338] width 7 height 8
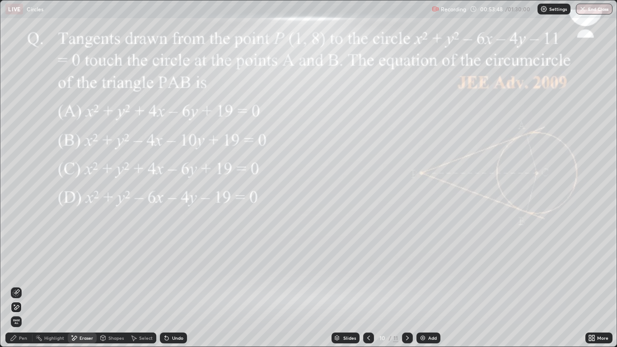
click at [17, 285] on span "Erase all" at bounding box center [16, 321] width 10 height 5
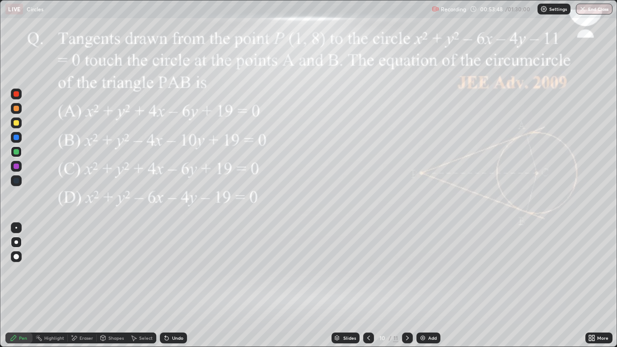
click at [18, 285] on div "Pen" at bounding box center [18, 337] width 27 height 11
click at [113, 285] on div "Shapes" at bounding box center [115, 337] width 15 height 5
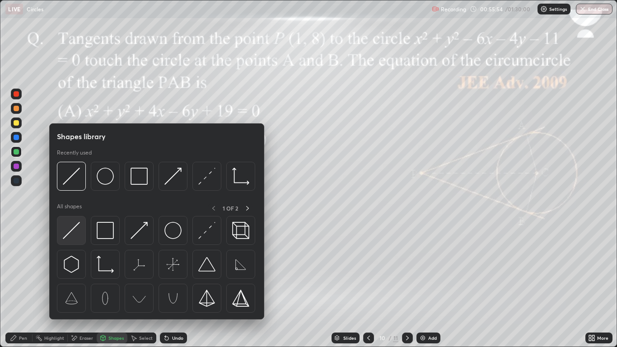
click at [74, 228] on img at bounding box center [71, 230] width 17 height 17
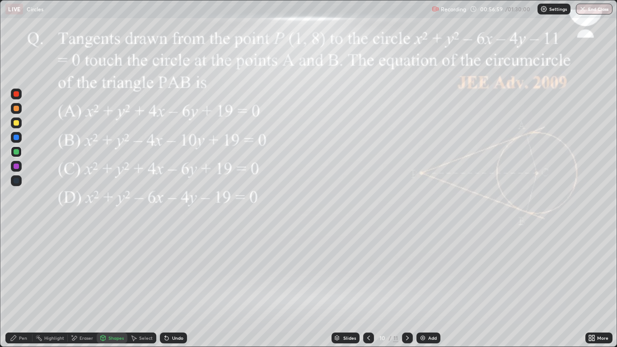
click at [23, 285] on div "Pen" at bounding box center [23, 337] width 8 height 5
click at [18, 166] on div at bounding box center [16, 165] width 5 height 5
click at [108, 285] on div "Shapes" at bounding box center [115, 337] width 15 height 5
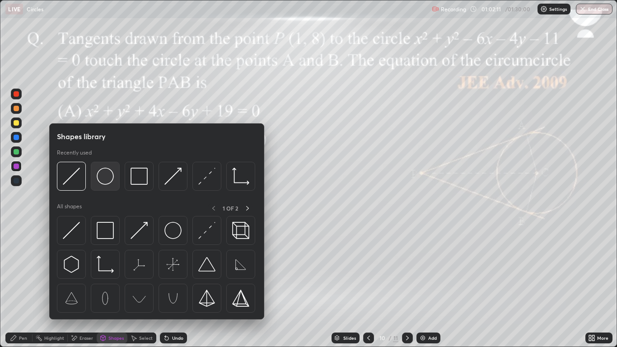
click at [111, 186] on div at bounding box center [105, 176] width 29 height 29
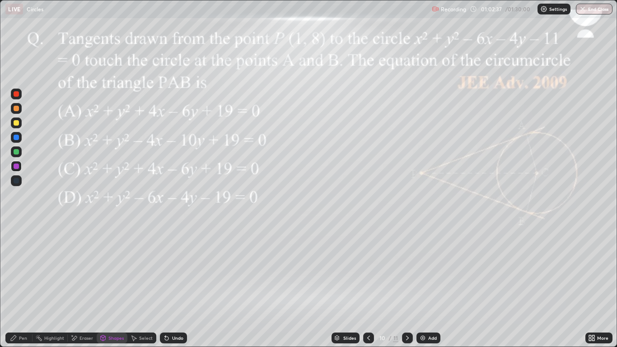
click at [26, 285] on div "Pen" at bounding box center [23, 337] width 8 height 5
click at [17, 152] on div at bounding box center [16, 151] width 5 height 5
click at [172, 285] on div "Undo" at bounding box center [173, 337] width 27 height 11
click at [176, 285] on div "Undo" at bounding box center [173, 337] width 27 height 11
click at [175, 285] on div "Undo" at bounding box center [173, 337] width 27 height 11
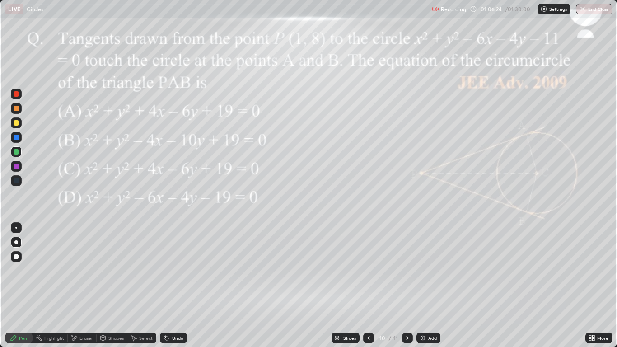
click at [165, 285] on icon at bounding box center [167, 338] width 4 height 4
click at [169, 285] on div "Undo" at bounding box center [173, 337] width 27 height 11
click at [172, 285] on div "Undo" at bounding box center [177, 337] width 11 height 5
click at [175, 285] on div "Undo" at bounding box center [177, 337] width 11 height 5
click at [173, 285] on div "Undo" at bounding box center [177, 337] width 11 height 5
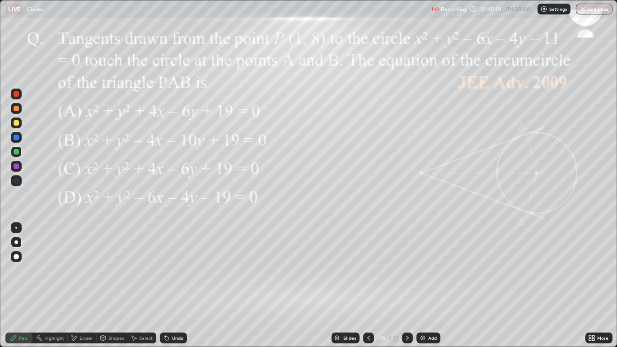
click at [408, 285] on div at bounding box center [407, 338] width 11 height 18
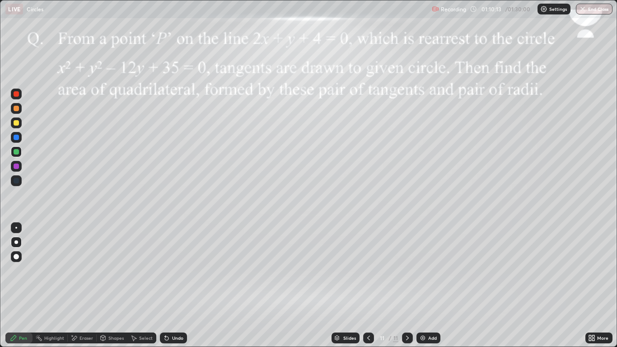
click at [369, 285] on icon at bounding box center [368, 337] width 7 height 7
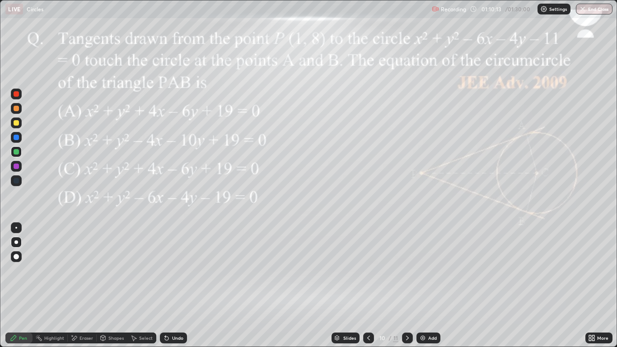
click at [367, 285] on icon at bounding box center [368, 337] width 7 height 7
click at [369, 285] on icon at bounding box center [368, 337] width 7 height 7
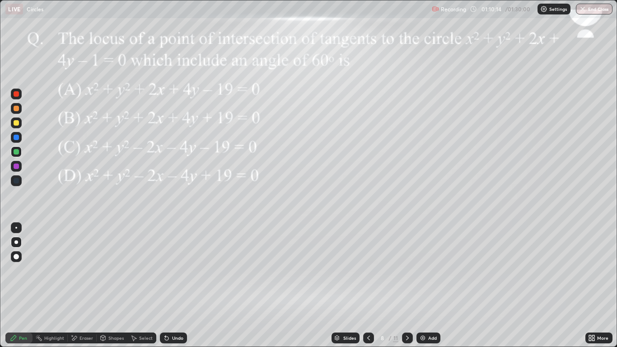
click at [369, 285] on div at bounding box center [368, 337] width 11 height 11
click at [371, 285] on div at bounding box center [368, 337] width 11 height 11
click at [372, 285] on div at bounding box center [368, 338] width 11 height 18
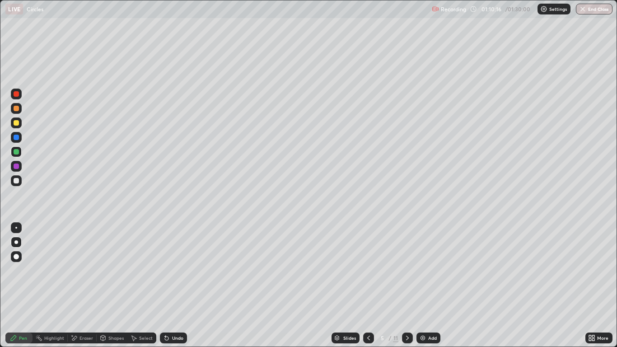
click at [402, 285] on div at bounding box center [407, 337] width 11 height 11
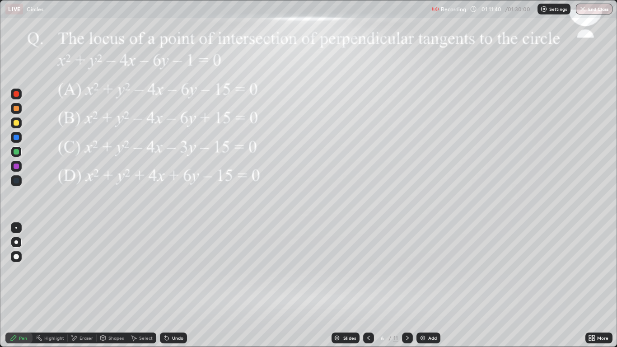
click at [14, 139] on div at bounding box center [16, 137] width 5 height 5
click at [18, 168] on div at bounding box center [16, 165] width 5 height 5
click at [405, 285] on icon at bounding box center [407, 337] width 7 height 7
click at [368, 285] on icon at bounding box center [368, 337] width 7 height 7
click at [406, 285] on icon at bounding box center [407, 337] width 3 height 5
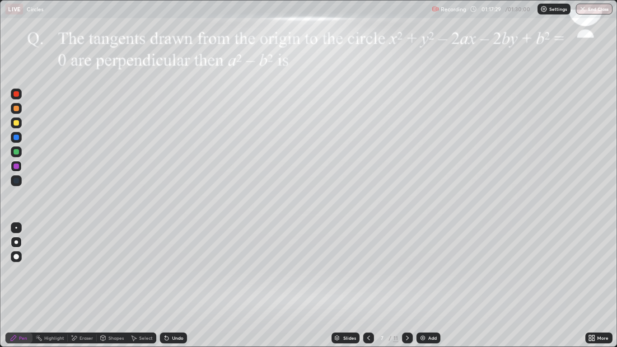
click at [18, 151] on div at bounding box center [16, 151] width 5 height 5
click at [173, 285] on div "Undo" at bounding box center [173, 337] width 27 height 11
click at [172, 285] on div "Undo" at bounding box center [173, 337] width 27 height 11
click at [173, 285] on div "Undo" at bounding box center [173, 337] width 27 height 11
click at [17, 138] on div at bounding box center [16, 137] width 5 height 5
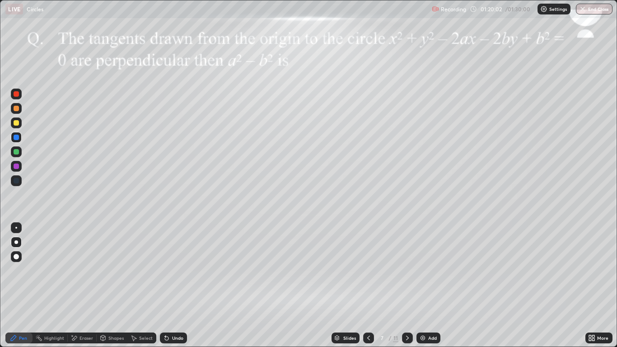
click at [15, 168] on div at bounding box center [16, 165] width 5 height 5
click at [15, 153] on div at bounding box center [16, 151] width 5 height 5
click at [83, 285] on div "Eraser" at bounding box center [86, 337] width 14 height 5
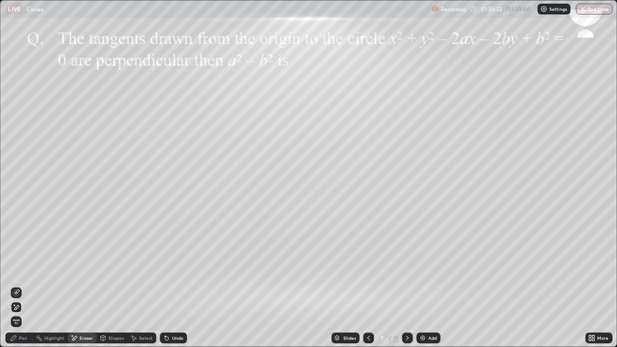
click at [18, 285] on icon at bounding box center [16, 307] width 7 height 8
click at [19, 285] on div "Pen" at bounding box center [18, 337] width 27 height 11
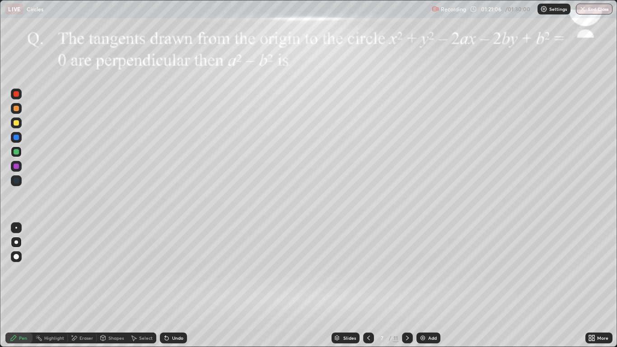
click at [407, 285] on icon at bounding box center [407, 337] width 7 height 7
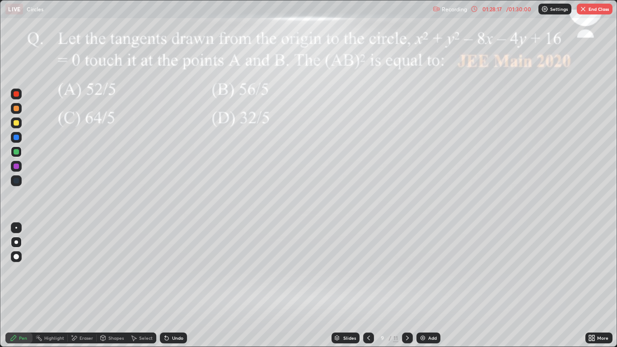
click at [599, 11] on button "End Class" at bounding box center [595, 9] width 36 height 11
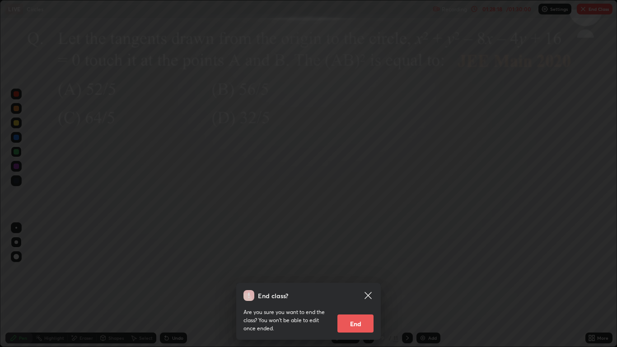
click at [365, 285] on button "End" at bounding box center [355, 323] width 36 height 18
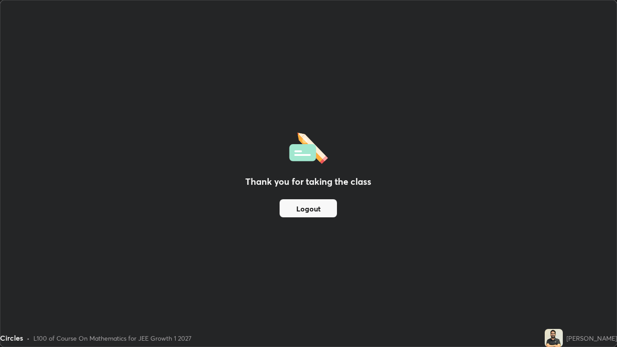
click at [317, 209] on button "Logout" at bounding box center [307, 208] width 57 height 18
